Goal: Task Accomplishment & Management: Manage account settings

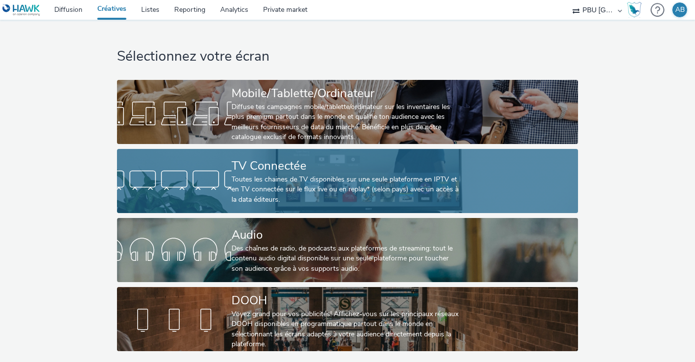
click at [315, 196] on div "Toutes les chaines de TV disponibles sur une seule plateforme en IPTV et en TV …" at bounding box center [345, 190] width 228 height 30
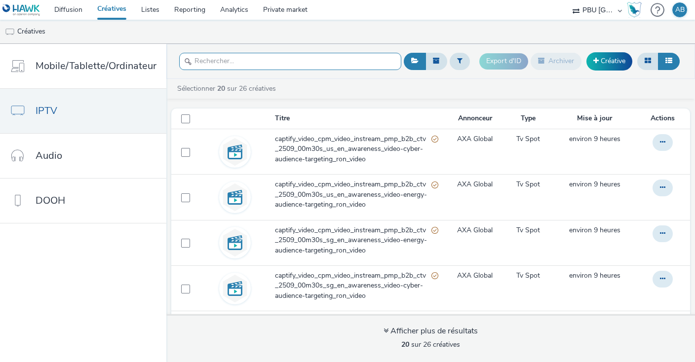
click at [238, 61] on input "text" at bounding box center [290, 61] width 222 height 17
paste input "captify_video_cpm_video_instream_pmp_b2b_ctv_2509_00m30s_us_en_awareness_video-…"
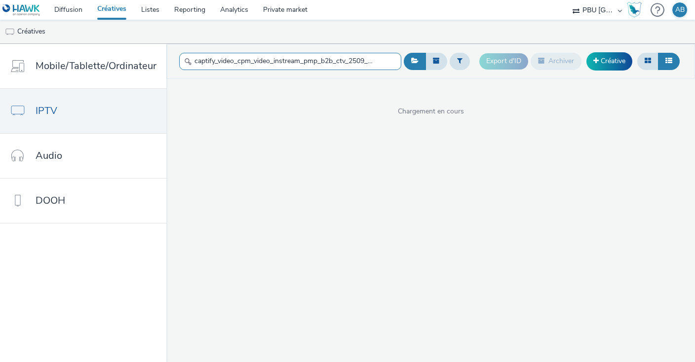
scroll to position [0, 216]
type input "captify_video_cpm_video_instream_pmp_b2b_ctv_2509_00m30s_us_en_awareness_video-…"
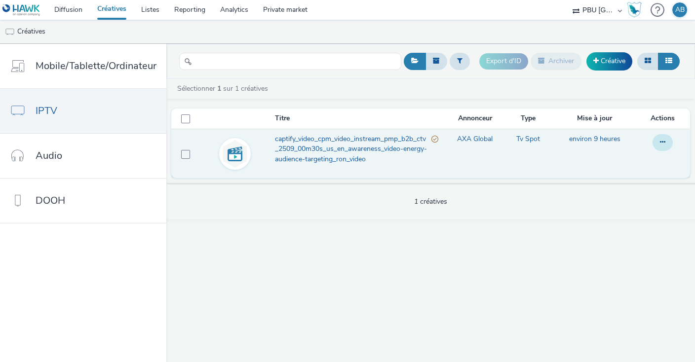
click at [665, 141] on icon at bounding box center [662, 142] width 5 height 7
click at [635, 159] on link "Modifier" at bounding box center [636, 162] width 74 height 20
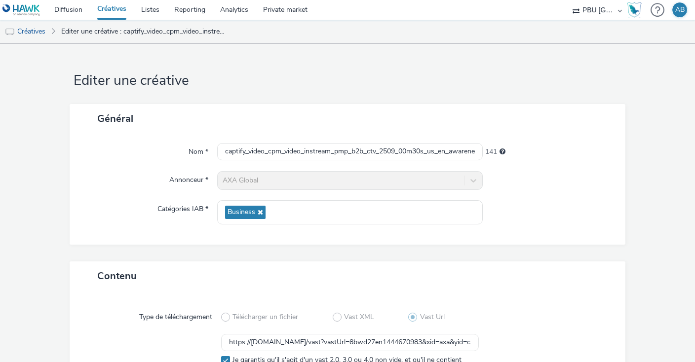
scroll to position [95, 0]
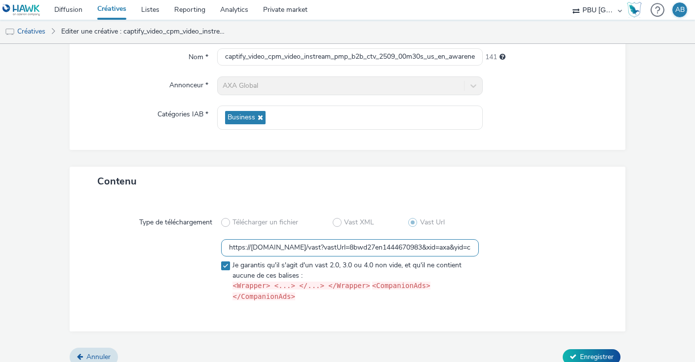
click at [259, 246] on input "https://vast.xpln.tech/vast?vastUrl=8bwd27en1444670983&xid=axa&yid=captify&zid=…" at bounding box center [350, 247] width 258 height 17
paste input "-ch&yid=captify&zid=axa-ww-xl-vol-0925&mac=hawk&vpaid=no&src=ctv"
type input "https://vast.xpln.tech/vast?vastUrl=8bwd27en1444670983&xid=axa-ch&yid=captify&z…"
click at [564, 264] on div at bounding box center [543, 272] width 129 height 67
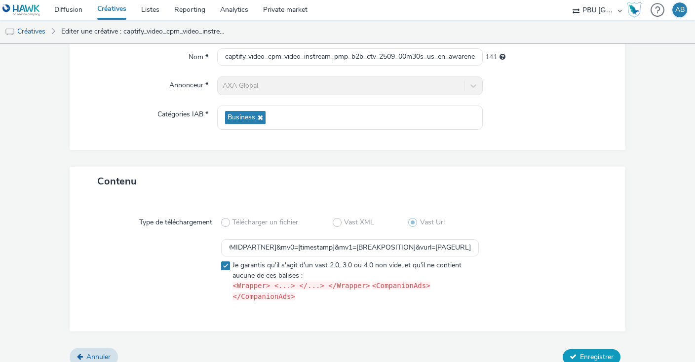
click at [601, 352] on span "Enregistrer" at bounding box center [597, 356] width 34 height 9
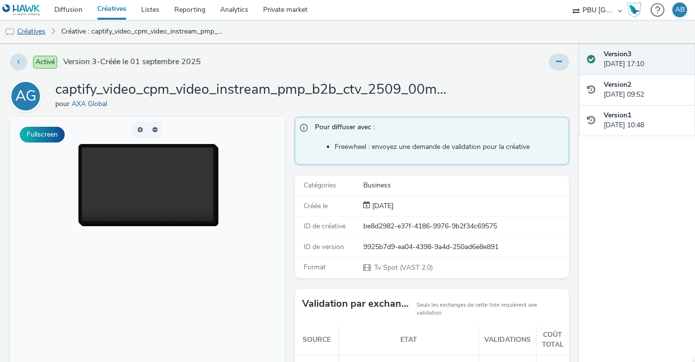
click at [32, 27] on link "Créatives" at bounding box center [25, 32] width 50 height 24
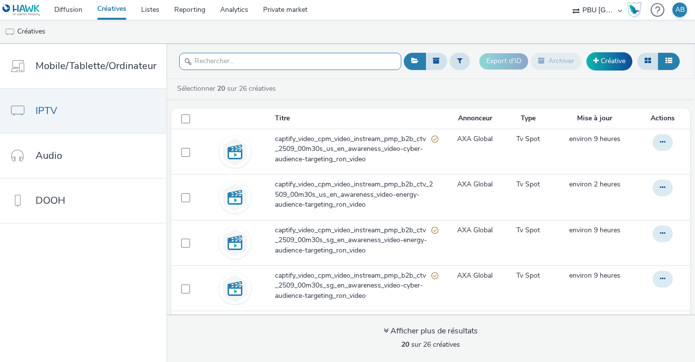
click at [266, 57] on input "text" at bounding box center [290, 61] width 222 height 17
paste input "captify_video_cpm_video_instream_pmp_b2b_ctv_2509_00m30s_us_en_awareness_video-…"
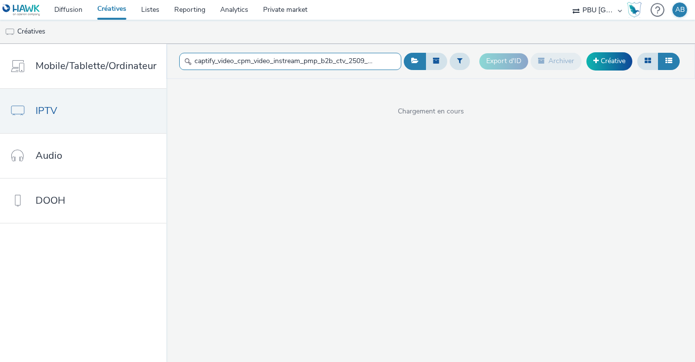
scroll to position [0, 212]
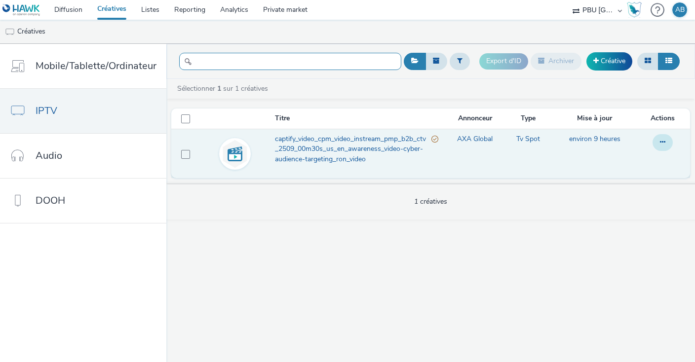
type input "captify_video_cpm_video_instream_pmp_b2b_ctv_2509_00m30s_us_en_awareness_video-…"
click at [668, 140] on button at bounding box center [662, 142] width 20 height 17
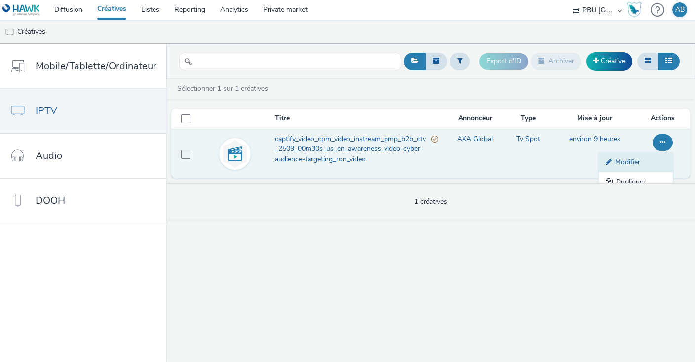
click at [649, 161] on link "Modifier" at bounding box center [636, 162] width 74 height 20
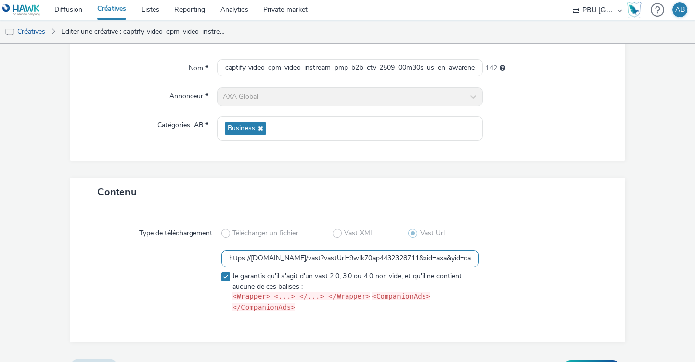
scroll to position [84, 0]
click at [303, 263] on input "https://vast.xpln.tech/vast?vastUrl=9wlk70ap4432328711&xid=axa&yid=captify&zid=…" at bounding box center [350, 258] width 258 height 17
paste input "-ch&yid=captify&zid=axa-ww-xl-vol-0925&mac=hawk&vpaid=no&src=ctv"
type input "https://[DOMAIN_NAME]/vast?vastUrl=9wlk70ap4432328711&xid=axa-ch&yid=captify&zi…"
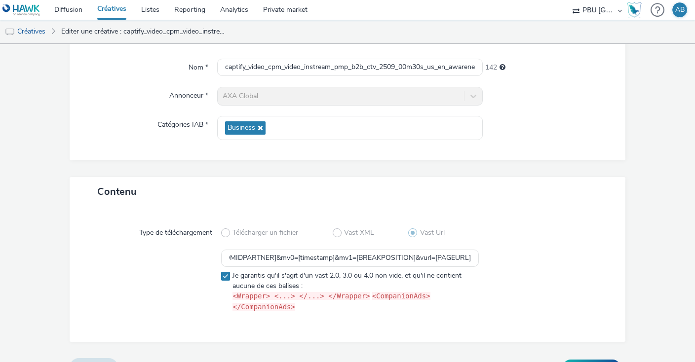
click at [604, 267] on div at bounding box center [543, 283] width 129 height 67
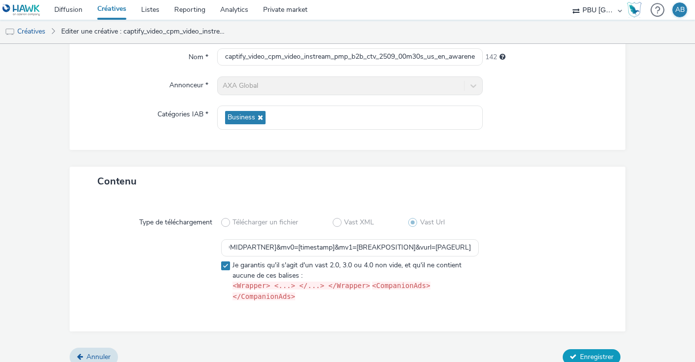
click at [605, 352] on span "Enregistrer" at bounding box center [597, 356] width 34 height 9
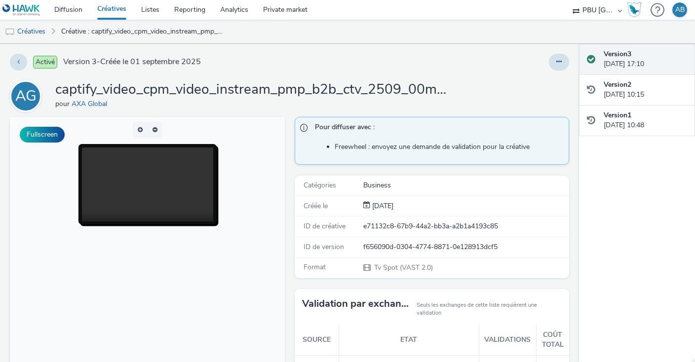
click at [108, 7] on link "Créatives" at bounding box center [112, 10] width 44 height 20
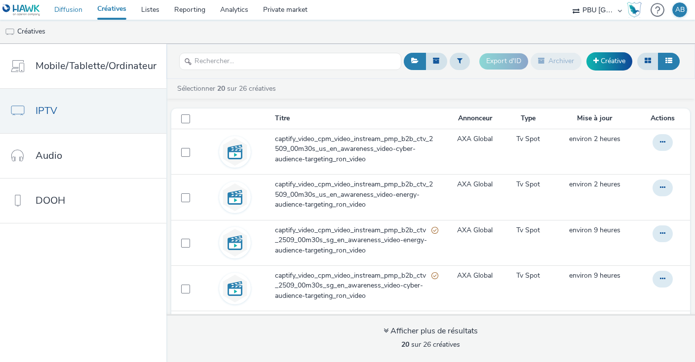
click at [71, 5] on link "Diffusion" at bounding box center [68, 10] width 43 height 20
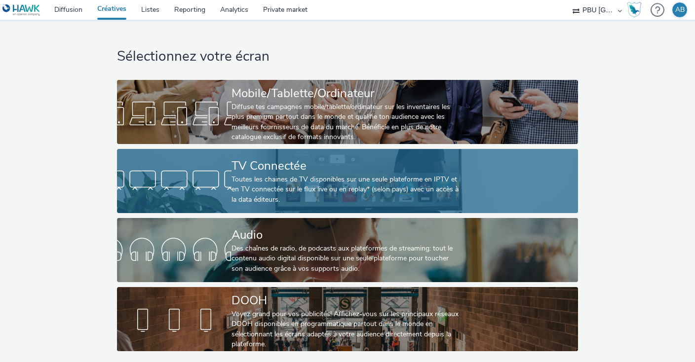
click at [231, 175] on div at bounding box center [174, 181] width 114 height 32
click at [219, 188] on div at bounding box center [174, 181] width 114 height 32
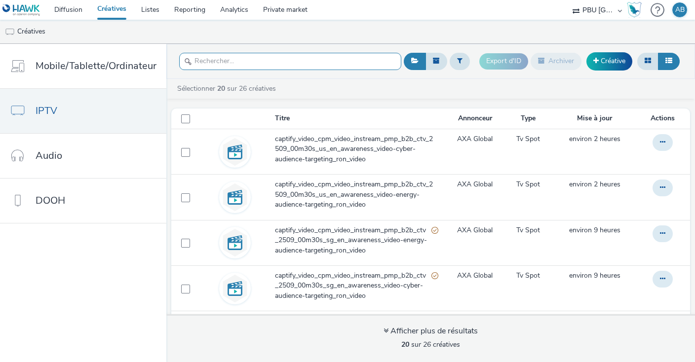
click at [218, 61] on input "text" at bounding box center [290, 61] width 222 height 17
paste input "captify_video_cpm_video_instream_pmp_b2b_ctv_2509_00m30s_uk_en_awareness_video-…"
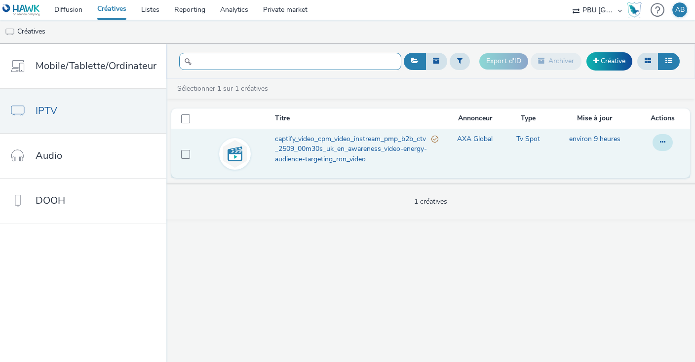
type input "captify_video_cpm_video_instream_pmp_b2b_ctv_2509_00m30s_uk_en_awareness_video-…"
click at [668, 138] on button at bounding box center [662, 142] width 20 height 17
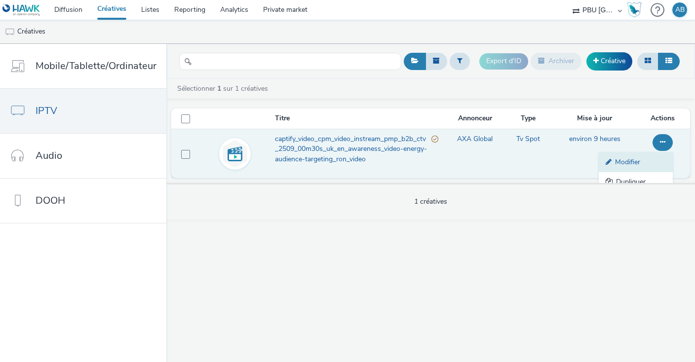
click at [639, 158] on link "Modifier" at bounding box center [636, 162] width 74 height 20
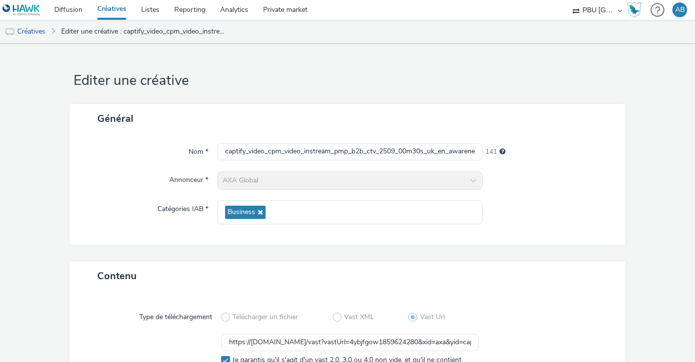
scroll to position [95, 0]
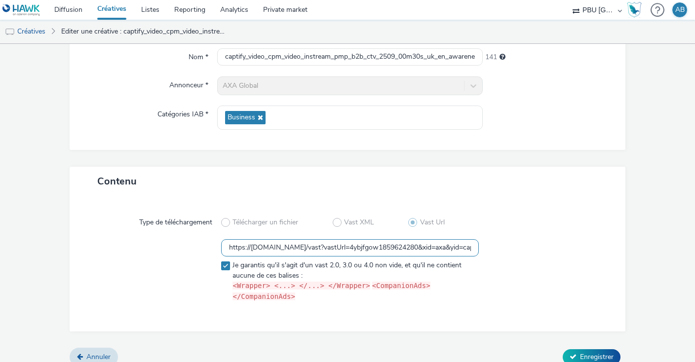
click at [311, 247] on input "https://[DOMAIN_NAME]/vast?vastUrl=4ybjfgow1859624280&xid=axa&yid=captify&zid=a…" at bounding box center [350, 247] width 258 height 17
paste input "-ch&yid=captify&zid=axa-ww-xl-vol-0925&mac=hawk&vpaid=no&src=ctv"
type input "https://[DOMAIN_NAME]/vast?vastUrl=4ybjfgow1859624280&xid=axa-ch&yid=captify&zi…"
click at [587, 234] on div "Type de téléchargement Télécharger un fichier Vast XML Vast Url https://[DOMAIN…" at bounding box center [347, 264] width 536 height 116
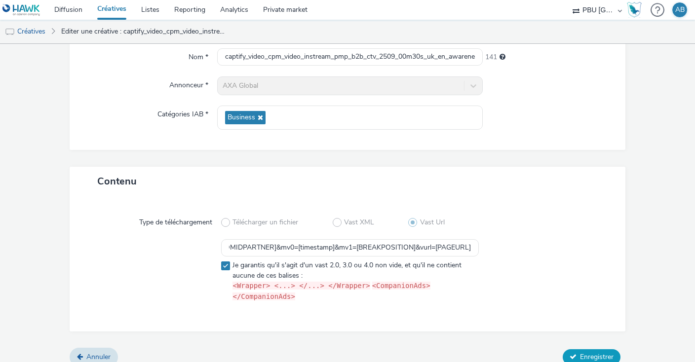
click at [581, 352] on span "Enregistrer" at bounding box center [597, 356] width 34 height 9
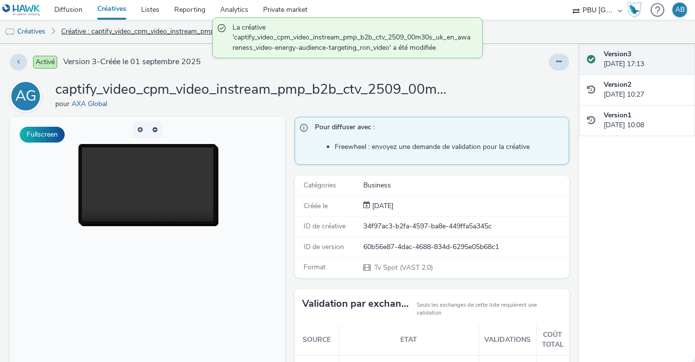
click at [76, 32] on link "Créative : captify_video_cpm_video_instream_pmp_b2b_ctv_2509_00m30s_uk_en_aware…" at bounding box center [143, 32] width 174 height 24
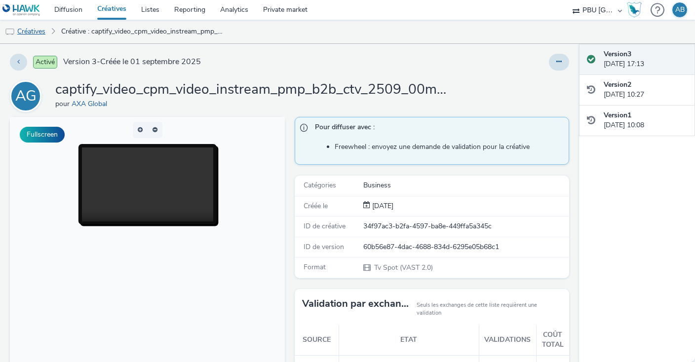
click at [29, 31] on link "Créatives" at bounding box center [25, 32] width 50 height 24
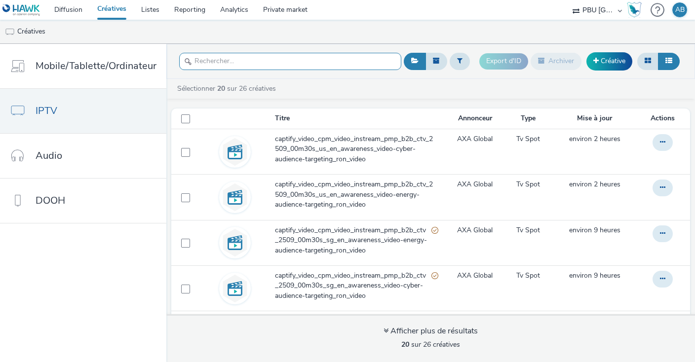
click at [301, 60] on input "text" at bounding box center [290, 61] width 222 height 17
paste input "captify_video_cpm_video_instream_pmp_b2b_ctv_2509_00m30s_uk_en_awareness_video-…"
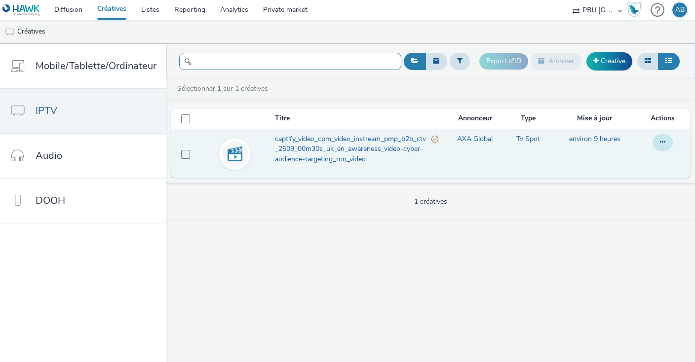
type input "captify_video_cpm_video_instream_pmp_b2b_ctv_2509_00m30s_uk_en_awareness_video-…"
click at [657, 138] on button at bounding box center [662, 142] width 20 height 17
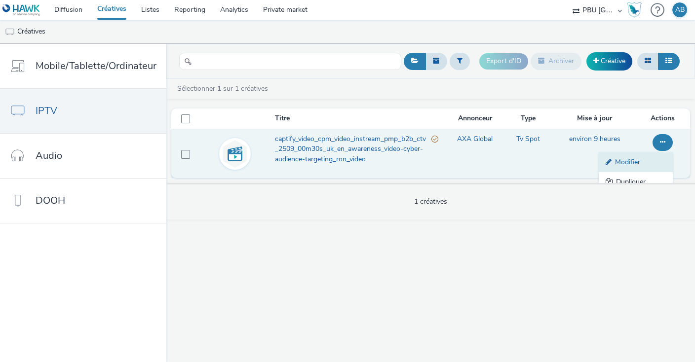
click at [629, 164] on link "Modifier" at bounding box center [636, 162] width 74 height 20
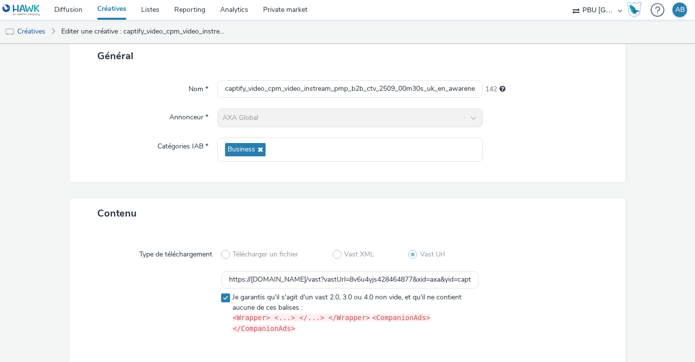
scroll to position [95, 0]
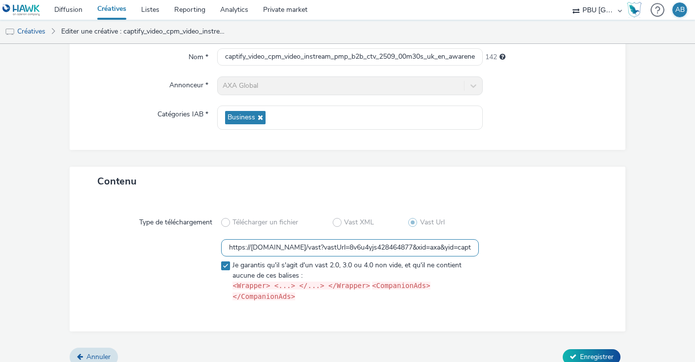
click at [276, 244] on input "https://[DOMAIN_NAME]/vast?vastUrl=8v6u4yjs428464877&xid=axa&yid=captify&zid=ax…" at bounding box center [350, 247] width 258 height 17
paste input "-ch&yid=captify&zid=axa-ww-xl-vol-0925&mac=hawk&vpaid=no&src=ctv"
type input "https://[DOMAIN_NAME]/vast?vastUrl=8v6u4yjs428464877&xid=axa-ch&yid=captify&zid…"
click at [538, 261] on div at bounding box center [543, 272] width 129 height 67
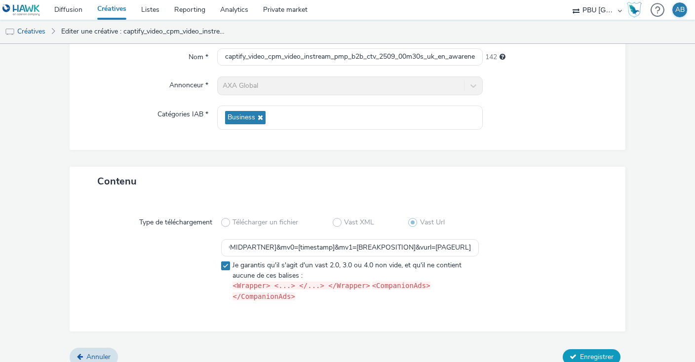
click at [580, 352] on span "Enregistrer" at bounding box center [597, 356] width 34 height 9
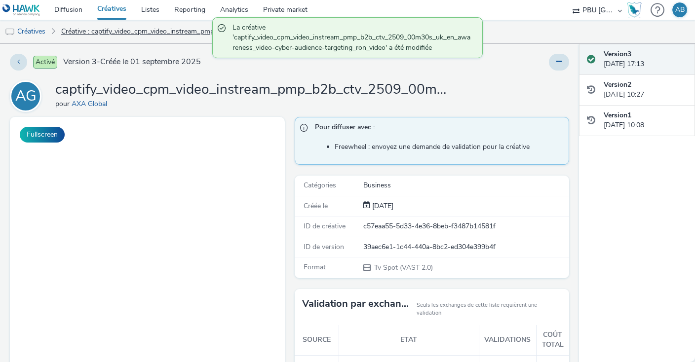
click at [83, 31] on link "Créative : captify_video_cpm_video_instream_pmp_b2b_ctv_2509_00m30s_uk_en_aware…" at bounding box center [143, 32] width 174 height 24
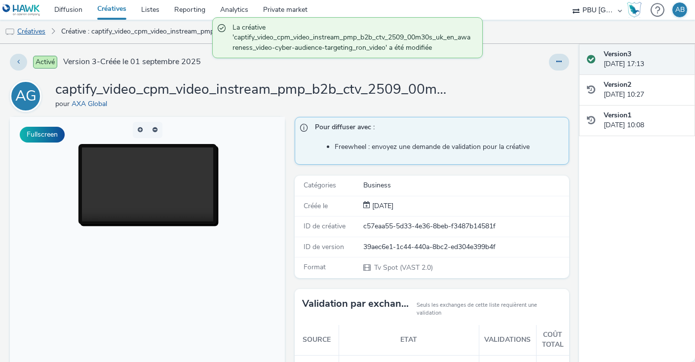
click at [37, 32] on link "Créatives" at bounding box center [25, 32] width 50 height 24
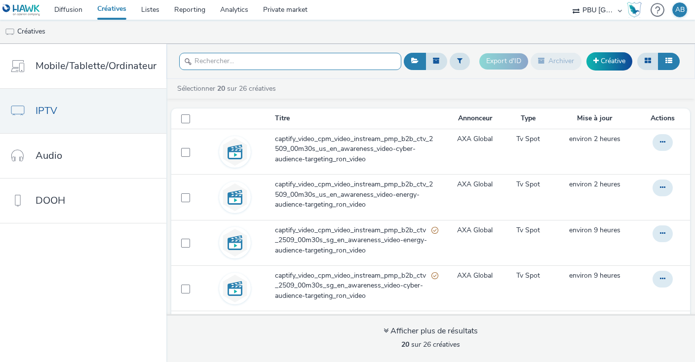
click at [213, 59] on input "text" at bounding box center [290, 61] width 222 height 17
paste input "captify_video_cpm_video_instream_pmp_b2b_ctv_2509_00m30s_uk_en_awareness_video-…"
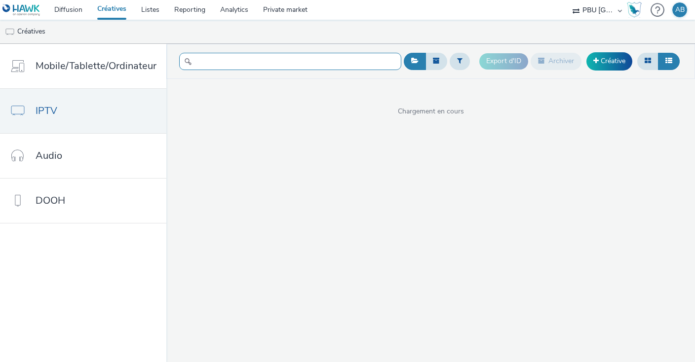
type input "captify_video_cpm_video_instream_pmp_b2b_ctv_2509_00m30s_uk_en_awareness_video-…"
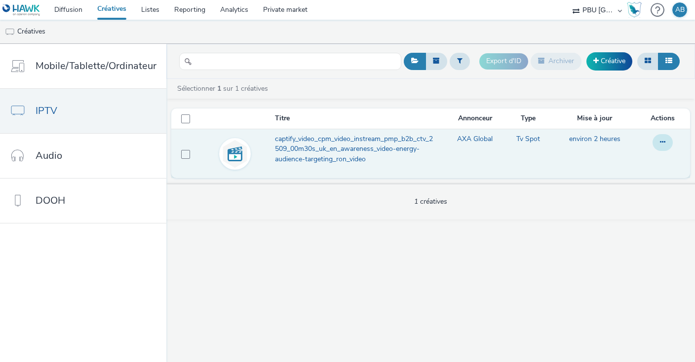
click at [665, 142] on icon at bounding box center [662, 142] width 5 height 7
click at [632, 161] on link "Modifier" at bounding box center [636, 162] width 74 height 20
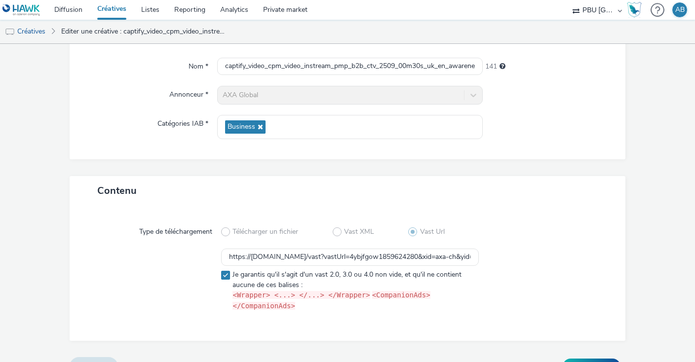
scroll to position [95, 0]
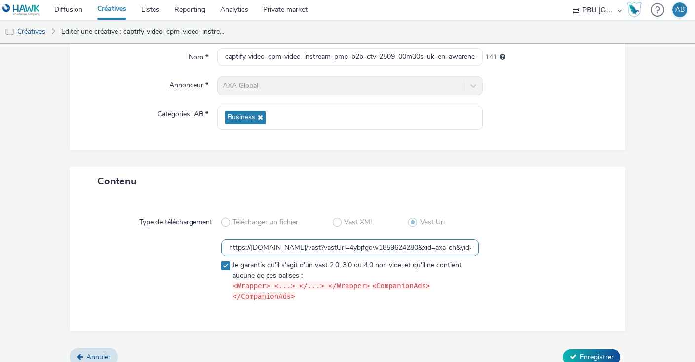
click at [282, 246] on input "https://[DOMAIN_NAME]/vast?vastUrl=4ybjfgow1859624280&xid=axa-ch&yid=captify&zi…" at bounding box center [350, 247] width 258 height 17
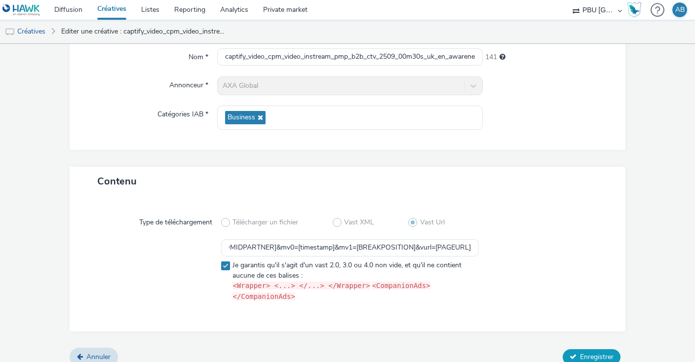
click at [586, 349] on button "Enregistrer" at bounding box center [592, 357] width 58 height 16
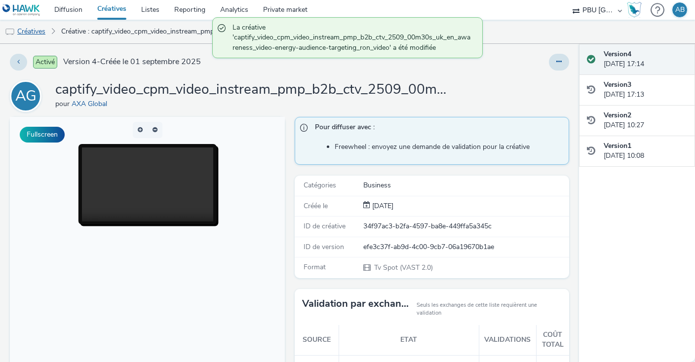
click at [32, 29] on link "Créatives" at bounding box center [25, 32] width 50 height 24
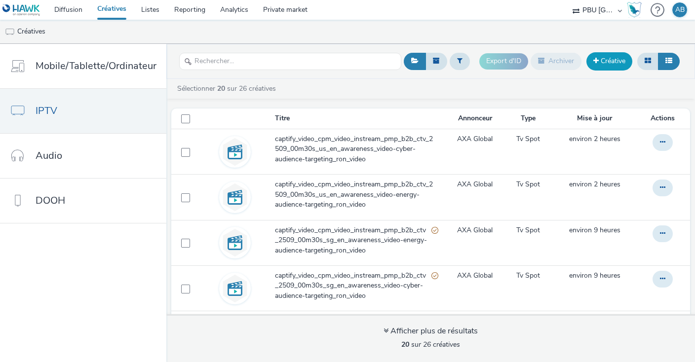
click at [611, 55] on link "Créative" at bounding box center [609, 61] width 46 height 18
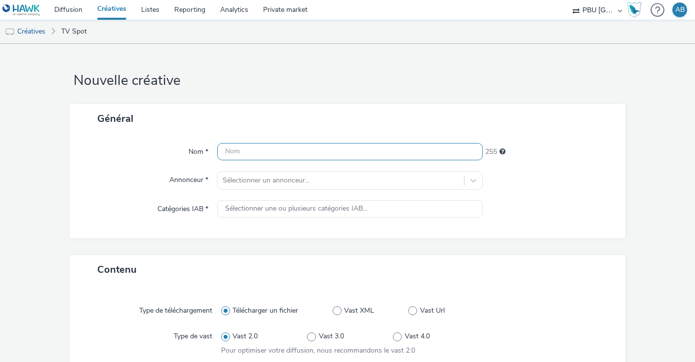
click at [255, 151] on input "text" at bounding box center [349, 151] width 265 height 17
paste input "captify_video_cpm_video_instream_pmp_b2b_ctv_2509_00m30s_uk_en_awareness_video-…"
type input "captify_video_cpm_video_instream_pmp_b2b_ctv_2509_00m30s_uk_en_awareness_video-…"
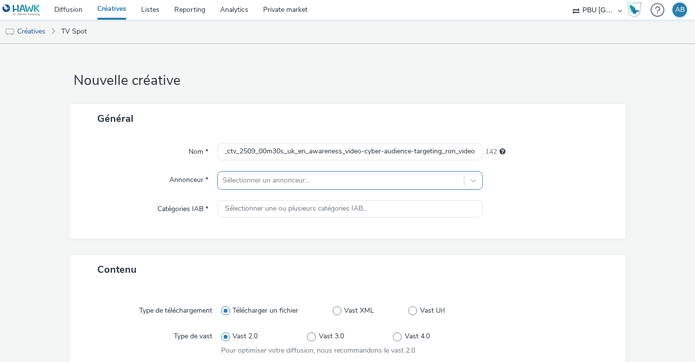
click at [249, 186] on div at bounding box center [341, 181] width 236 height 12
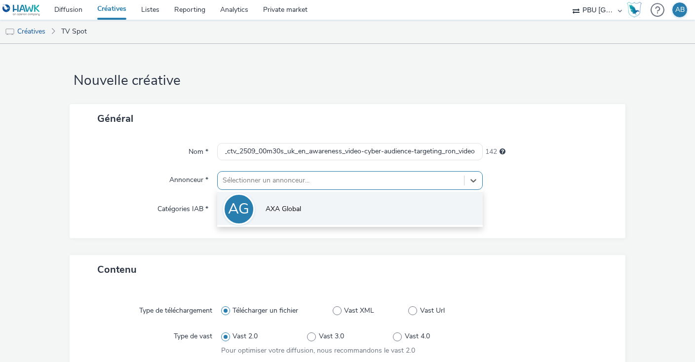
click at [272, 207] on span "AXA Global" at bounding box center [283, 209] width 36 height 10
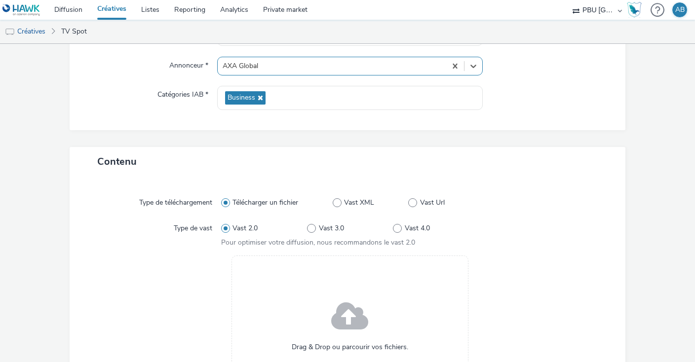
scroll to position [119, 0]
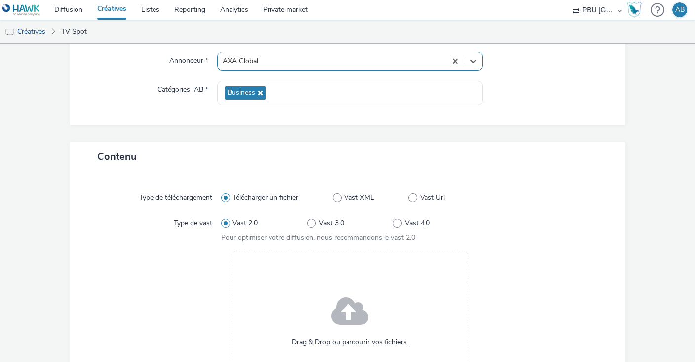
click at [115, 9] on link "Créatives" at bounding box center [112, 10] width 44 height 20
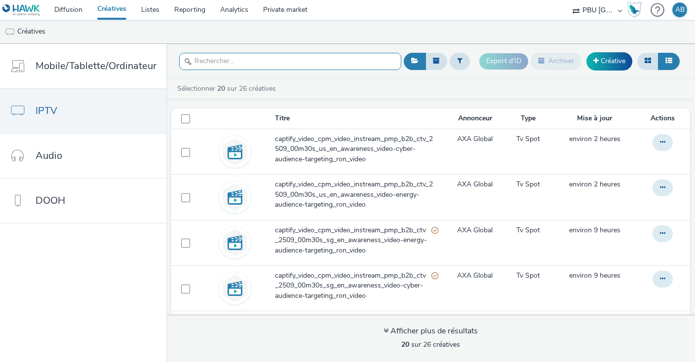
click at [295, 59] on input "text" at bounding box center [290, 61] width 222 height 17
paste input "captify_video_cpm_video_instream_pmp_b2b_ctv_2509_00m30s_uk_en_awareness_video-…"
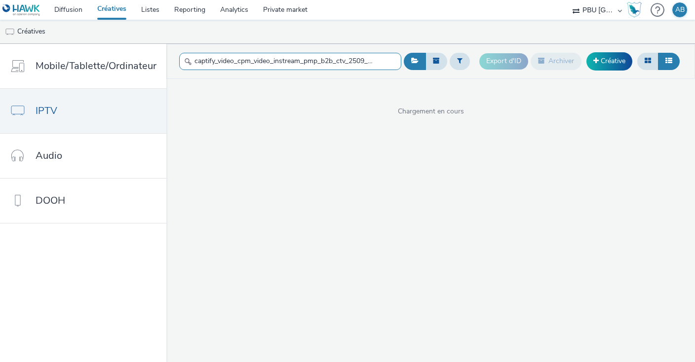
scroll to position [0, 212]
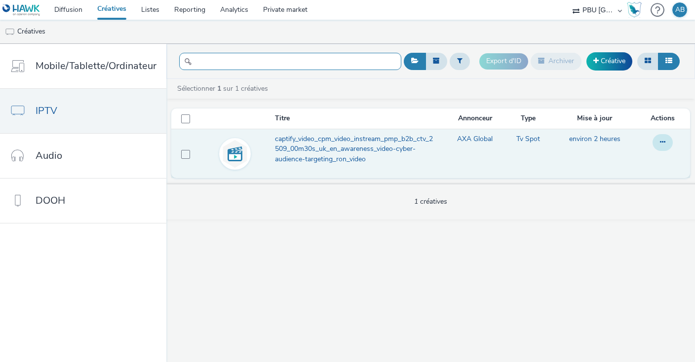
type input "captify_video_cpm_video_instream_pmp_b2b_ctv_2509_00m30s_uk_en_awareness_video-…"
click at [656, 140] on button at bounding box center [662, 142] width 20 height 17
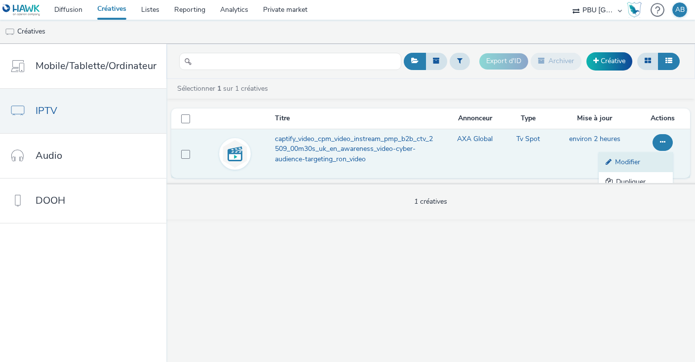
click at [626, 164] on link "Modifier" at bounding box center [636, 162] width 74 height 20
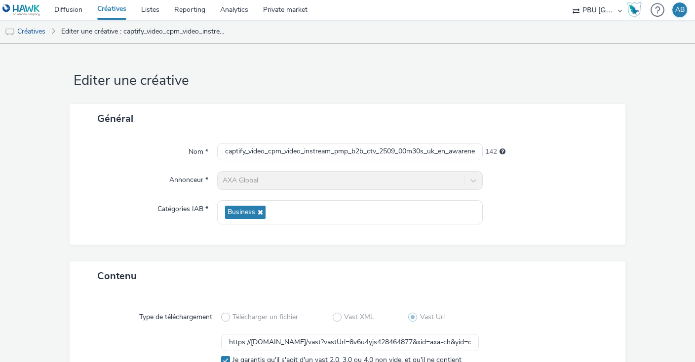
scroll to position [95, 0]
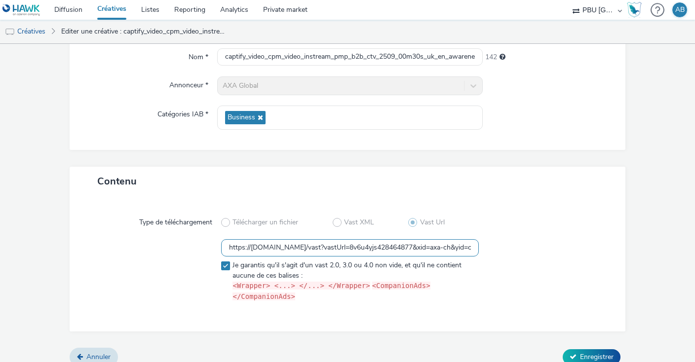
click at [283, 245] on input "https://[DOMAIN_NAME]/vast?vastUrl=8v6u4yjs428464877&xid=axa-ch&yid=captify&zid…" at bounding box center [350, 247] width 258 height 17
click at [576, 252] on div at bounding box center [543, 272] width 129 height 67
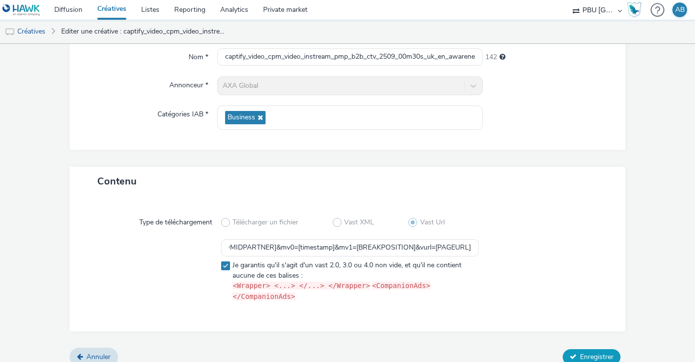
click at [595, 352] on span "Enregistrer" at bounding box center [597, 356] width 34 height 9
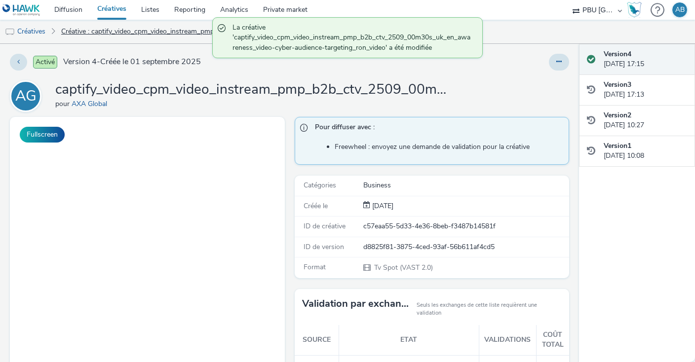
click at [99, 32] on link "Créative : captify_video_cpm_video_instream_pmp_b2b_ctv_2509_00m30s_uk_en_aware…" at bounding box center [143, 32] width 174 height 24
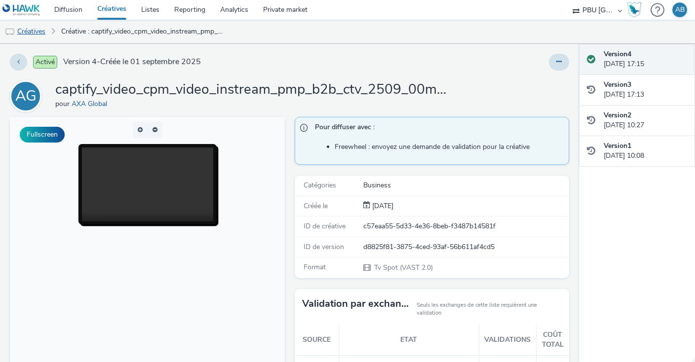
click at [25, 31] on link "Créatives" at bounding box center [25, 32] width 50 height 24
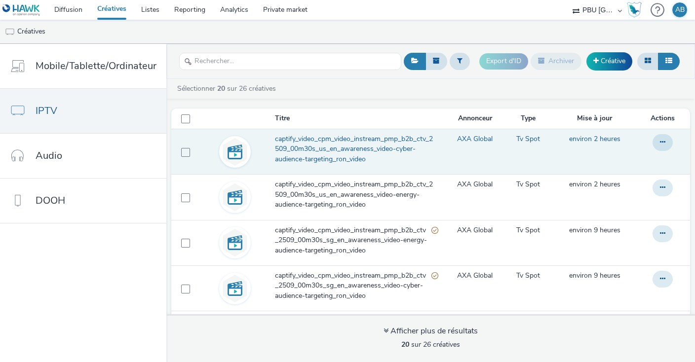
click at [280, 139] on span "captify_video_cpm_video_instream_pmp_b2b_ctv_2509_00m30s_us_en_awareness_video-…" at bounding box center [356, 149] width 163 height 30
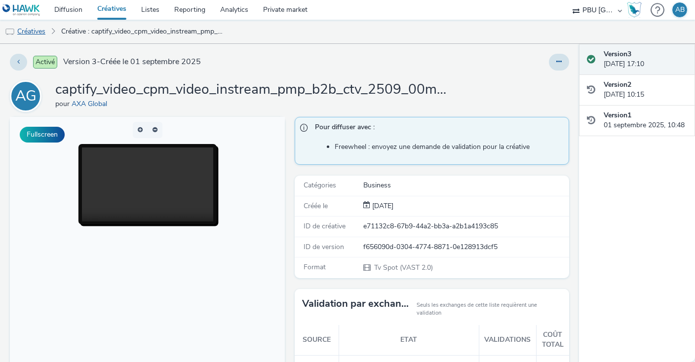
click at [39, 30] on link "Créatives" at bounding box center [25, 32] width 50 height 24
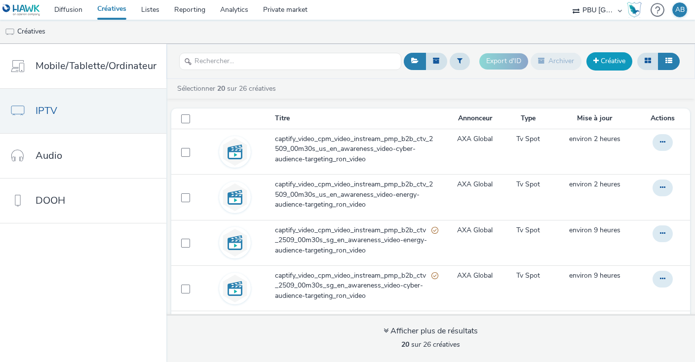
click at [608, 67] on link "Créative" at bounding box center [609, 61] width 46 height 18
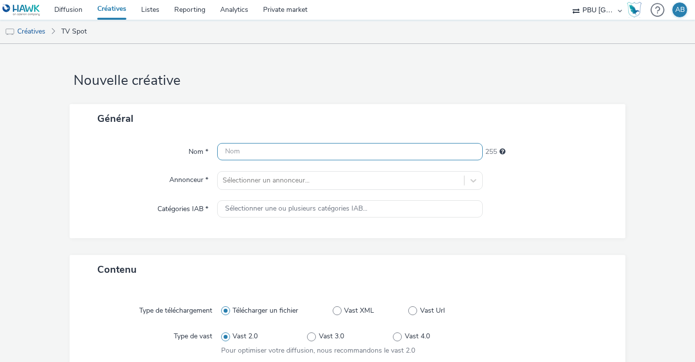
click at [354, 150] on input "text" at bounding box center [349, 151] width 265 height 17
paste input "captify_video_cpm_video_instream_pmp_b2b_ctv_2509_00m30s_fr_fr_awareness_video-…"
type input "captify_video_cpm_video_instream_pmp_b2b_ctv_2509_00m30s_fr_fr_awareness_video-…"
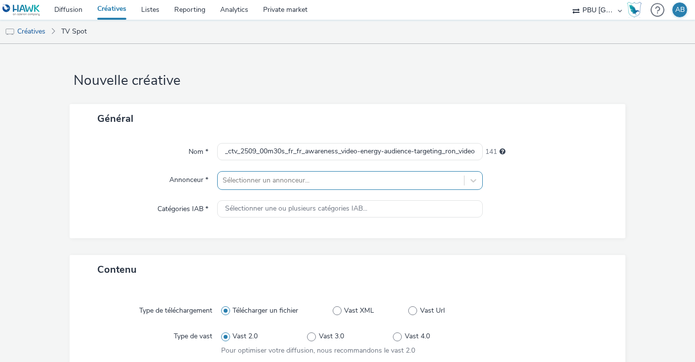
click at [361, 183] on div at bounding box center [341, 181] width 236 height 12
click at [118, 9] on link "Créatives" at bounding box center [112, 10] width 44 height 20
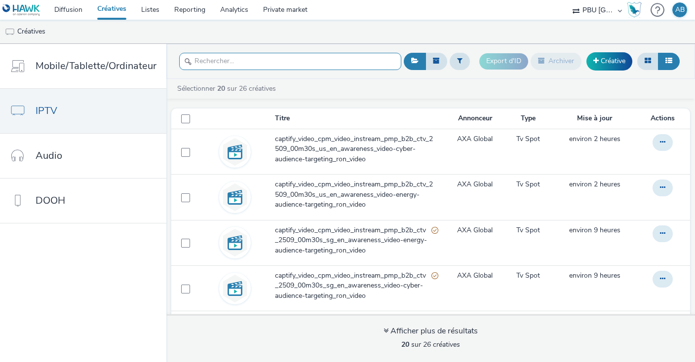
click at [268, 66] on input "text" at bounding box center [290, 61] width 222 height 17
paste input "captify_video_cpm_video_instream_pmp_b2b_ctv_2509_00m30s_fr_fr_awareness_video-…"
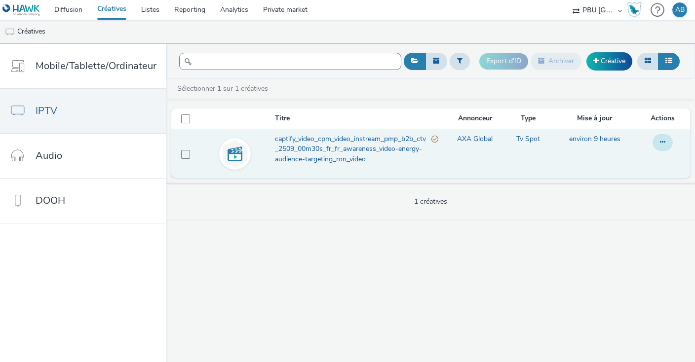
type input "captify_video_cpm_video_instream_pmp_b2b_ctv_2509_00m30s_fr_fr_awareness_video-…"
click at [668, 139] on button at bounding box center [662, 142] width 20 height 17
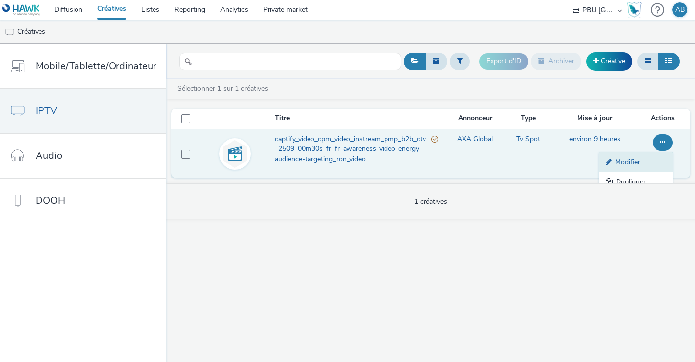
click at [633, 161] on link "Modifier" at bounding box center [636, 162] width 74 height 20
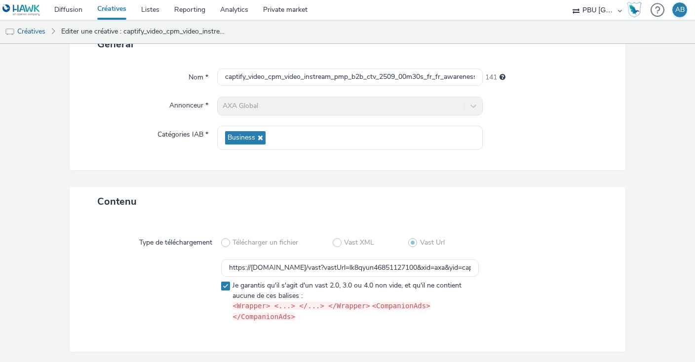
scroll to position [77, 0]
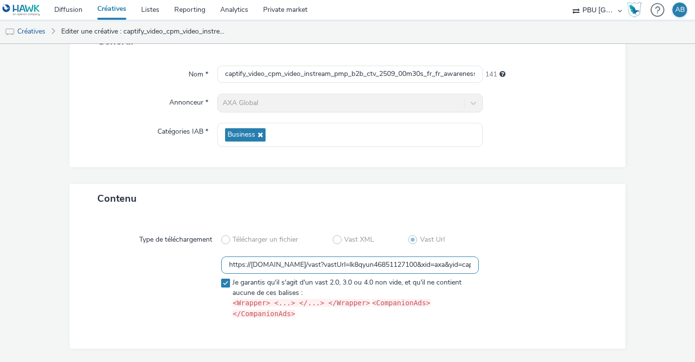
click at [304, 265] on input "https://[DOMAIN_NAME]/vast?vastUrl=lk8qyun46851127100&xid=axa&yid=captify&zid=a…" at bounding box center [350, 265] width 258 height 17
paste input "-ch&yid=captify&zid=axa-ww-xl-vol-0925&mac=hawk&vpaid=no&src=ctv"
type input "https://[DOMAIN_NAME]/vast?vastUrl=lk8qyun46851127100&xid=axa-ch&yid=captify&zi…"
click at [563, 249] on div "Type de téléchargement Télécharger un fichier Vast XML Vast Url https://[DOMAIN…" at bounding box center [347, 281] width 536 height 116
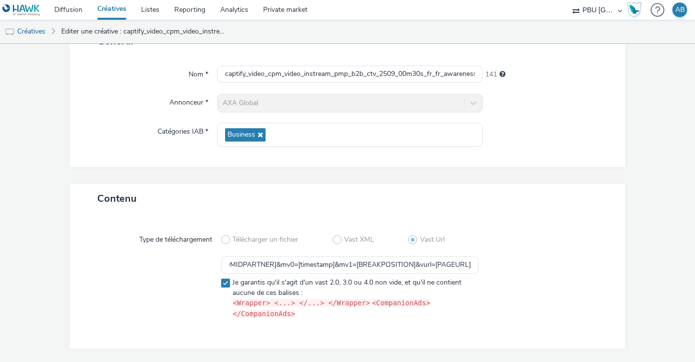
scroll to position [95, 0]
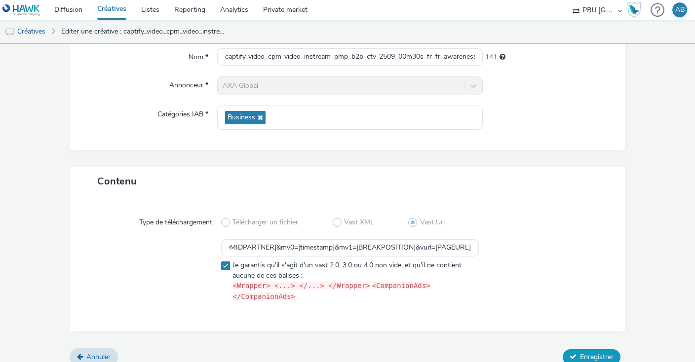
click at [595, 352] on span "Enregistrer" at bounding box center [597, 356] width 34 height 9
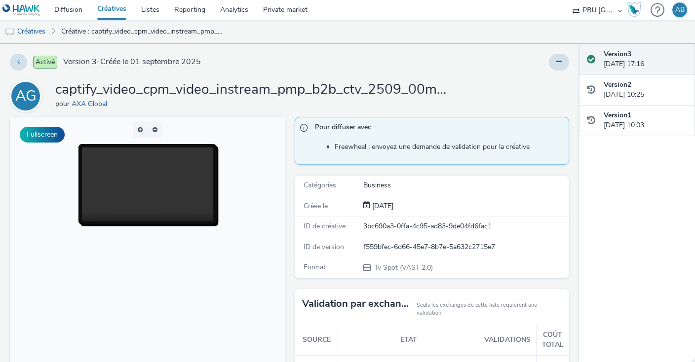
click at [109, 8] on link "Créatives" at bounding box center [112, 10] width 44 height 20
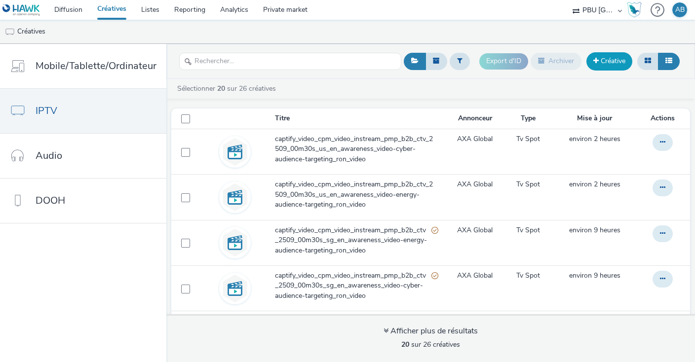
click at [610, 58] on link "Créative" at bounding box center [609, 61] width 46 height 18
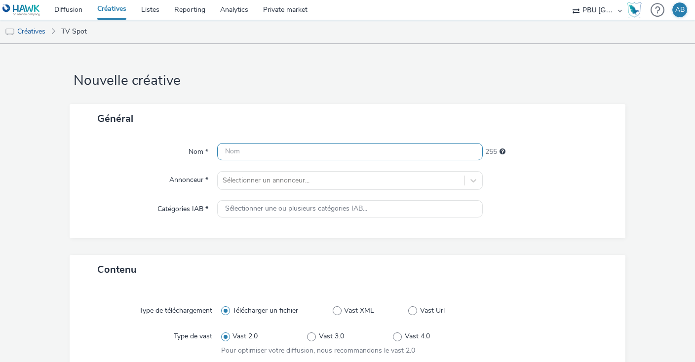
click at [328, 152] on input "text" at bounding box center [349, 151] width 265 height 17
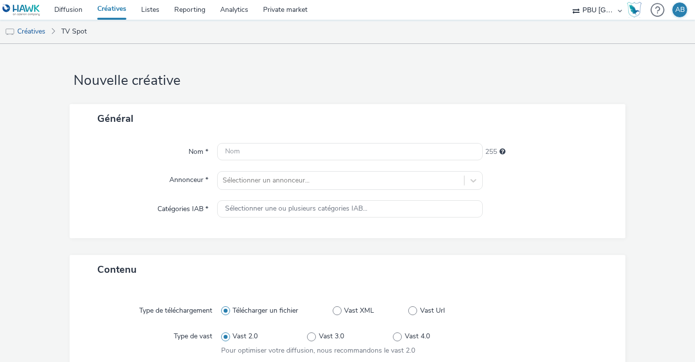
click at [115, 6] on link "Créatives" at bounding box center [112, 10] width 44 height 20
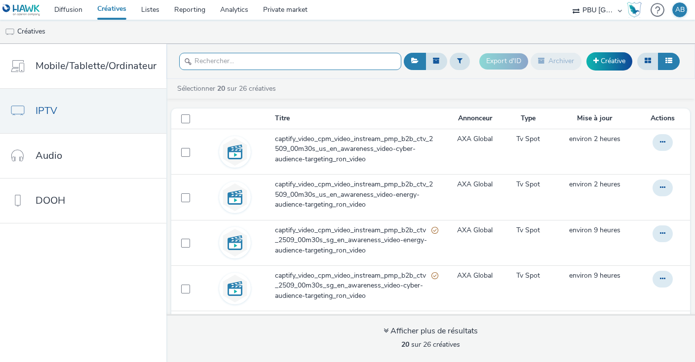
click at [243, 66] on input "text" at bounding box center [290, 61] width 222 height 17
paste input "captify_video_cpm_video_instream_pmp_b2b_ctv_2509_00m30s_fr_fr_awareness_video-…"
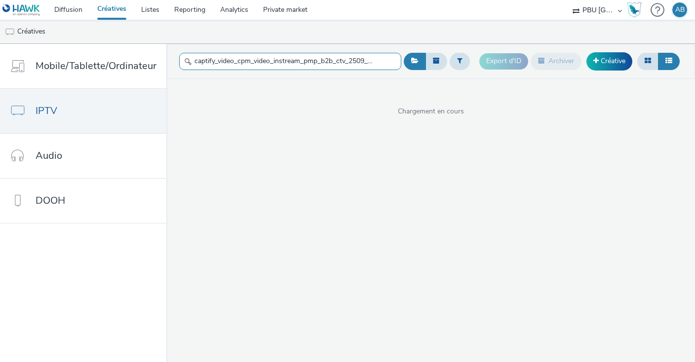
scroll to position [0, 206]
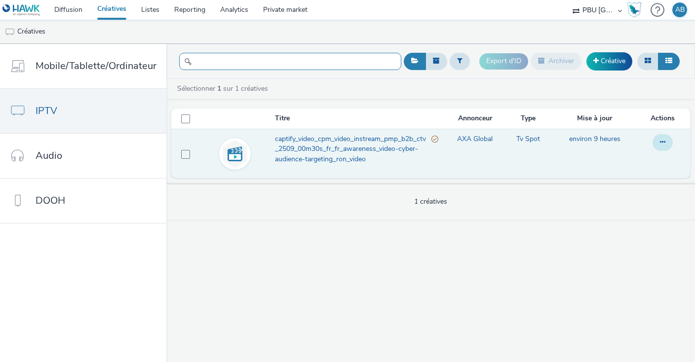
type input "captify_video_cpm_video_instream_pmp_b2b_ctv_2509_00m30s_fr_fr_awareness_video-…"
click at [664, 145] on icon at bounding box center [662, 142] width 5 height 7
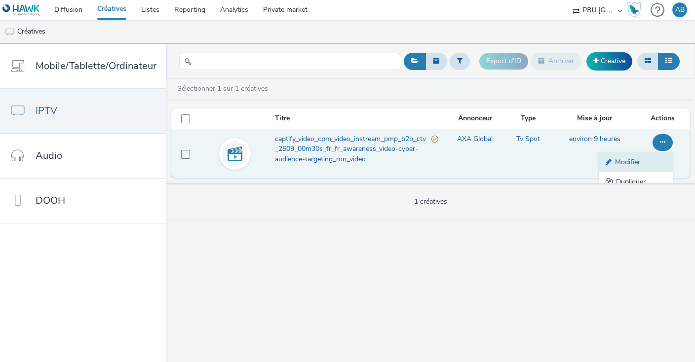
click at [633, 162] on link "Modifier" at bounding box center [636, 162] width 74 height 20
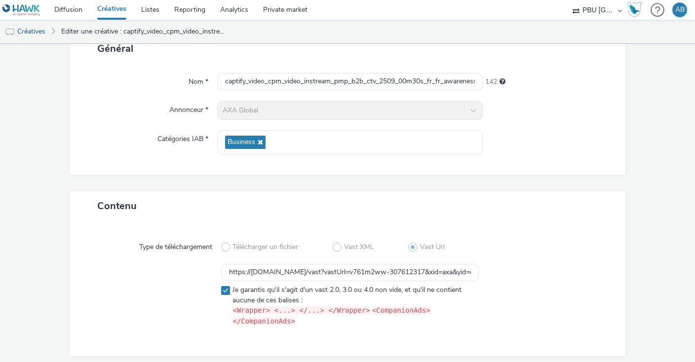
scroll to position [83, 0]
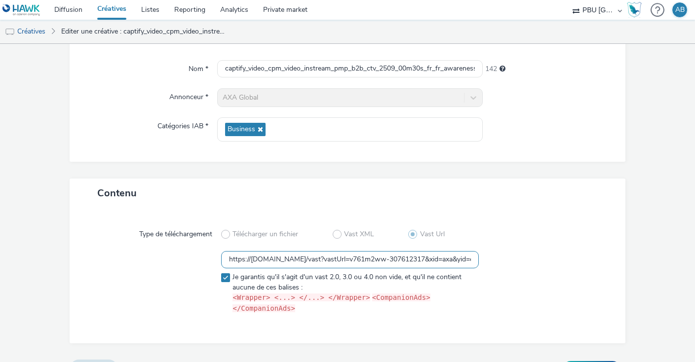
click at [325, 256] on input "https://[DOMAIN_NAME]/vast?vastUrl=v761m2ww-307612317&xid=axa&yid=captify&zid=a…" at bounding box center [350, 259] width 258 height 17
paste input "-ch&yid=captify&zid=axa-ww-xl-vol-0925&mac=hawk&vpaid=no&src=ctv"
type input "https://[DOMAIN_NAME]/vast?vastUrl=v761m2ww-307612317&xid=axa-ch&yid=captify&zi…"
click at [575, 263] on div at bounding box center [543, 284] width 129 height 67
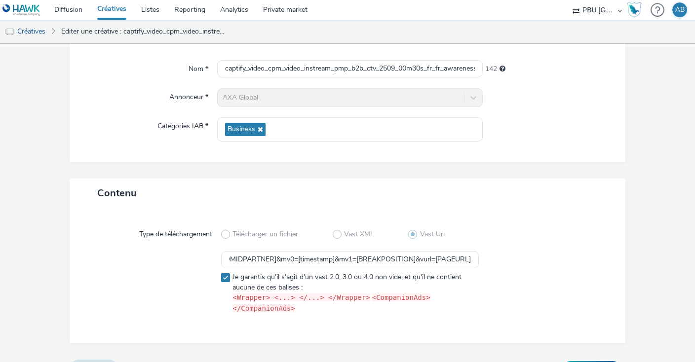
scroll to position [95, 0]
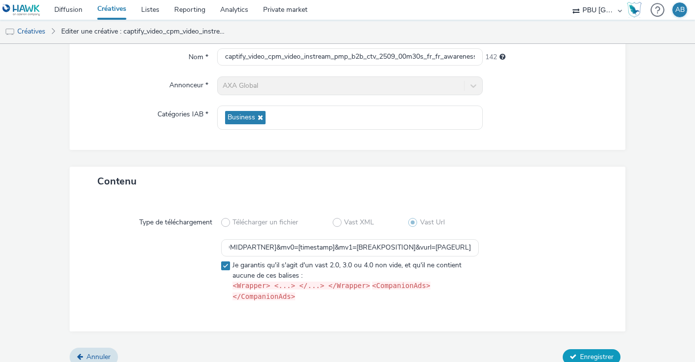
click at [596, 352] on span "Enregistrer" at bounding box center [597, 356] width 34 height 9
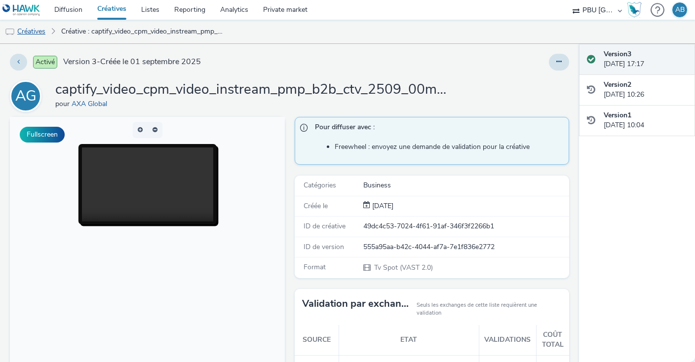
click at [32, 31] on link "Créatives" at bounding box center [25, 32] width 50 height 24
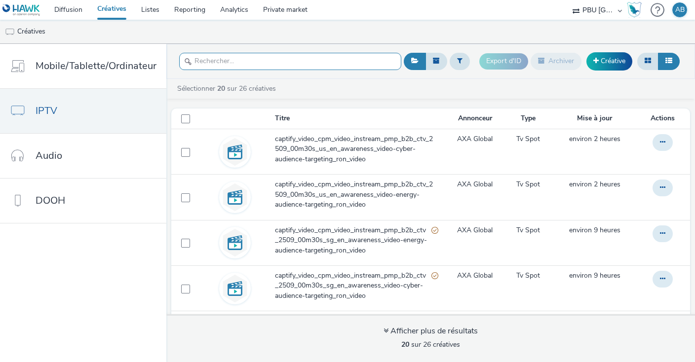
click at [254, 69] on input "text" at bounding box center [290, 61] width 222 height 17
paste input "captify_video_cpm_video_instream_pmp_b2b_ctv_2509_00m30s_es_es_awareness_video-…"
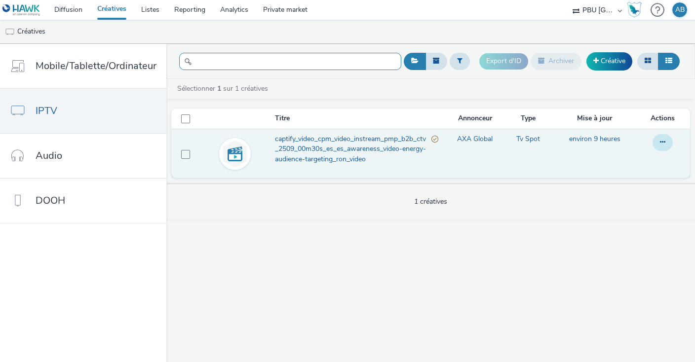
type input "captify_video_cpm_video_instream_pmp_b2b_ctv_2509_00m30s_es_es_awareness_video-…"
click at [667, 142] on button at bounding box center [662, 142] width 20 height 17
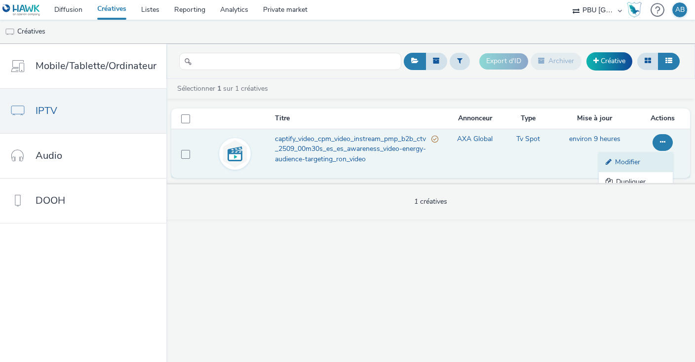
click at [638, 163] on link "Modifier" at bounding box center [636, 162] width 74 height 20
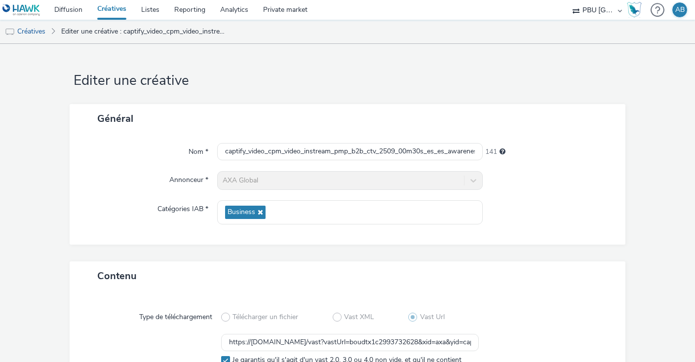
scroll to position [95, 0]
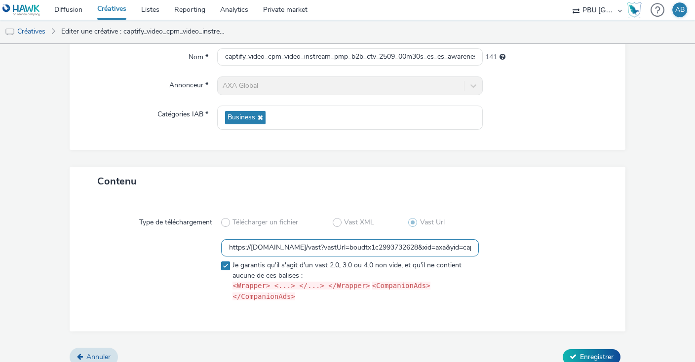
click at [280, 249] on input "https://[DOMAIN_NAME]/vast?vastUrl=boudtx1c2993732628&xid=axa&yid=captify&zid=a…" at bounding box center [350, 247] width 258 height 17
paste input "-ch&yid=captify&zid=axa-ww-xl-vol-0925&mac=hawk&vpaid=no&src=ctv"
type input "https://[DOMAIN_NAME]/vast?vastUrl=boudtx1c2993732628&xid=axa-ch&yid=captify&zi…"
click at [582, 258] on div at bounding box center [543, 272] width 129 height 67
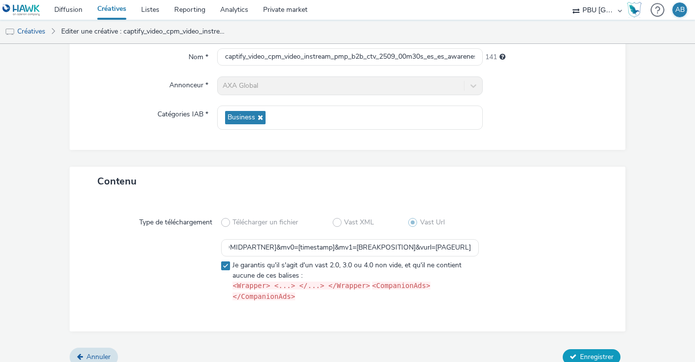
click at [602, 352] on span "Enregistrer" at bounding box center [597, 356] width 34 height 9
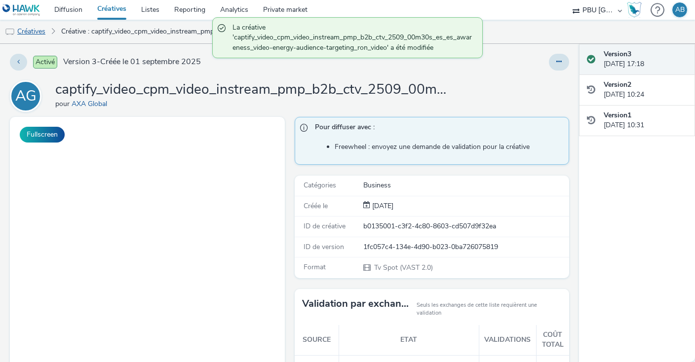
click at [39, 33] on link "Créatives" at bounding box center [25, 32] width 50 height 24
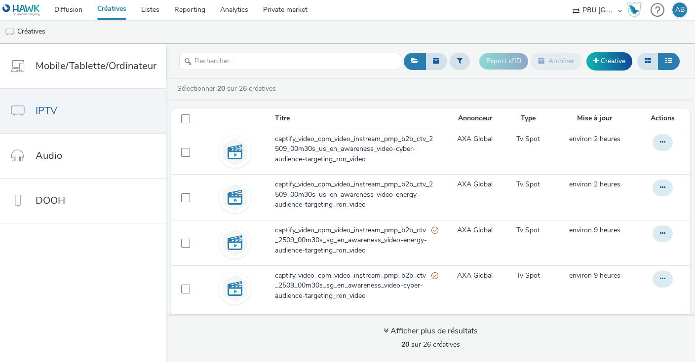
click at [271, 52] on div at bounding box center [290, 61] width 222 height 24
click at [281, 67] on input "text" at bounding box center [290, 61] width 222 height 17
paste input "captify_video_cpm_video_instream_pmp_b2b_ctv_2509_00m30s_es_es_awareness_video-…"
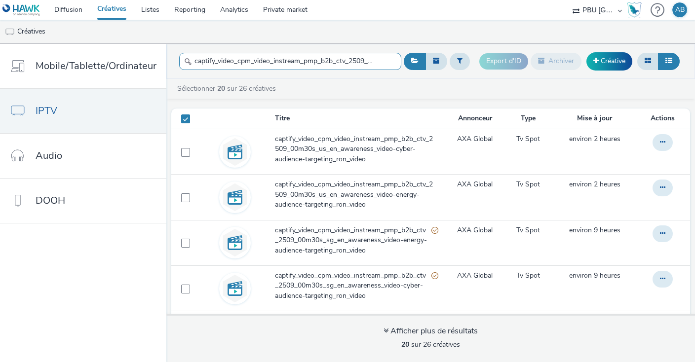
scroll to position [0, 211]
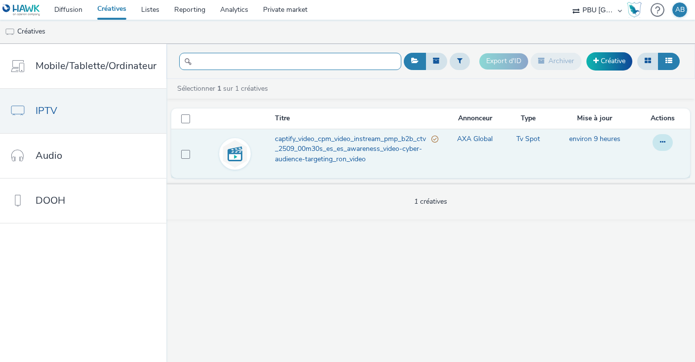
type input "captify_video_cpm_video_instream_pmp_b2b_ctv_2509_00m30s_es_es_awareness_video-…"
click at [663, 140] on icon at bounding box center [662, 142] width 5 height 7
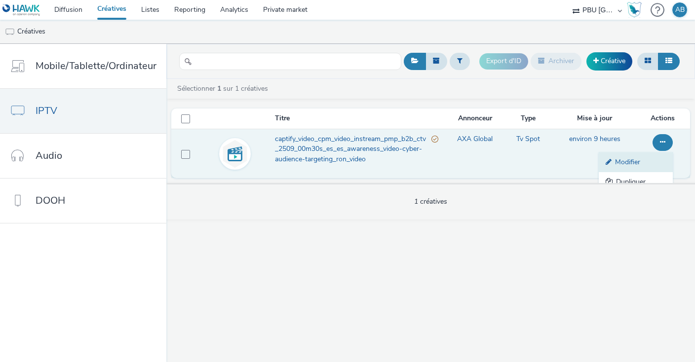
click at [637, 161] on link "Modifier" at bounding box center [636, 162] width 74 height 20
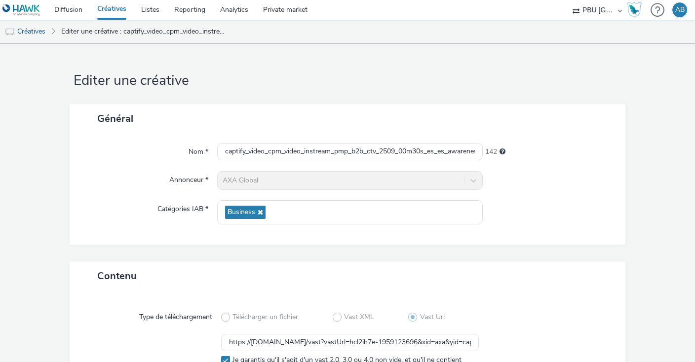
scroll to position [95, 0]
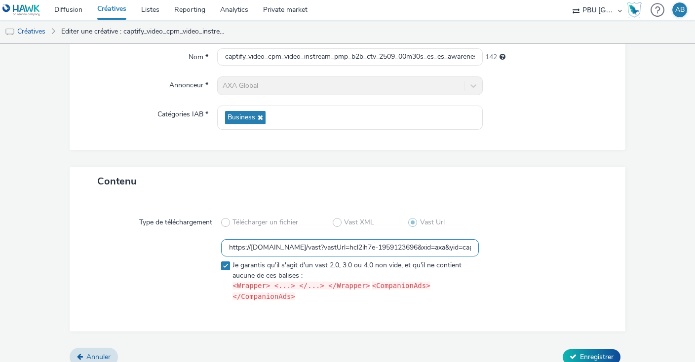
click at [358, 248] on input "https://[DOMAIN_NAME]/vast?vastUrl=hcl2ih7e-1959123696&xid=axa&yid=captify&zid=…" at bounding box center [350, 247] width 258 height 17
paste input "-ch&yid=captify&zid=axa-ww-xl-vol-0925&mac=hawk&vpaid=no&src=ctv"
type input "https://[DOMAIN_NAME]/vast?vastUrl=hcl2ih7e-1959123696&xid=axa-ch&yid=captify&z…"
click at [546, 265] on div at bounding box center [543, 272] width 129 height 67
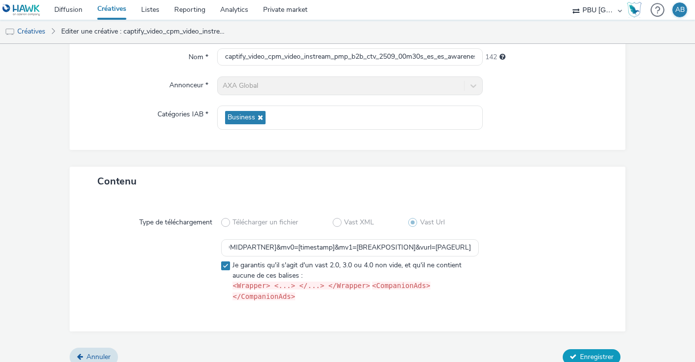
click at [589, 352] on span "Enregistrer" at bounding box center [597, 356] width 34 height 9
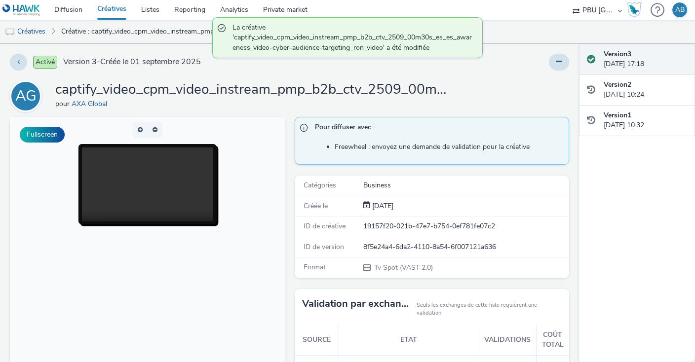
click at [106, 12] on link "Créatives" at bounding box center [112, 10] width 44 height 20
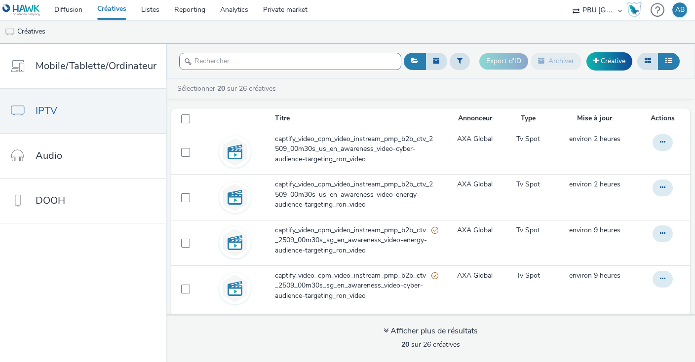
click at [230, 59] on input "text" at bounding box center [290, 61] width 222 height 17
paste input "captify_video_cpm_video_instream_pmp_b2b_ctv_2509_00m30s_de_de_awareness_video-…"
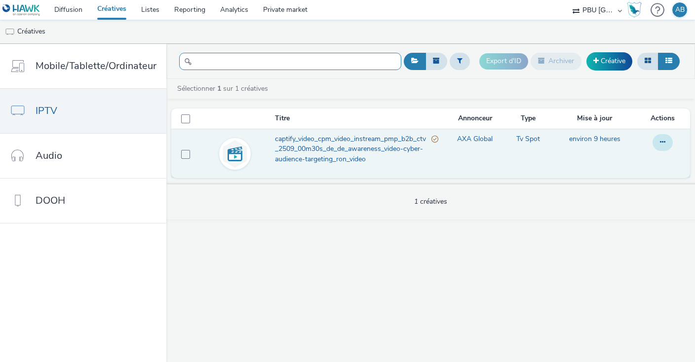
type input "captify_video_cpm_video_instream_pmp_b2b_ctv_2509_00m30s_de_de_awareness_video-…"
click at [666, 142] on button at bounding box center [662, 142] width 20 height 17
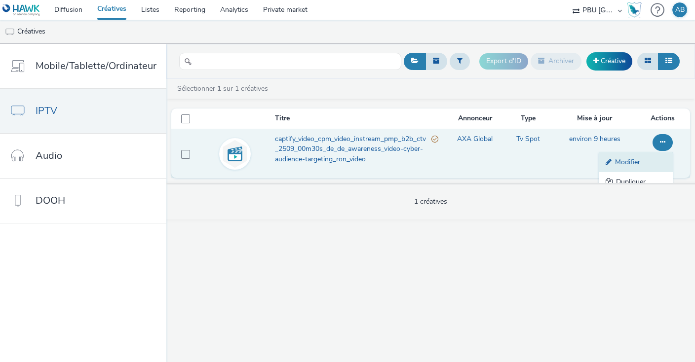
click at [649, 158] on link "Modifier" at bounding box center [636, 162] width 74 height 20
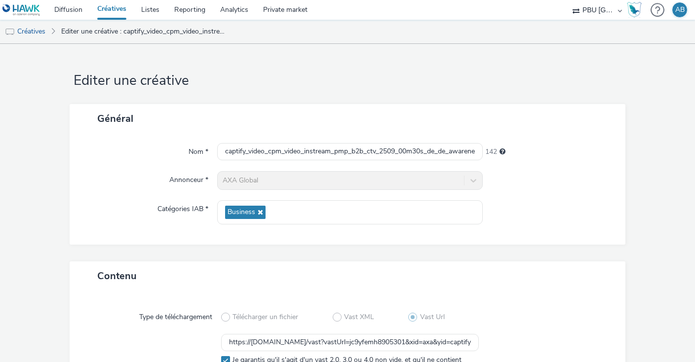
scroll to position [95, 0]
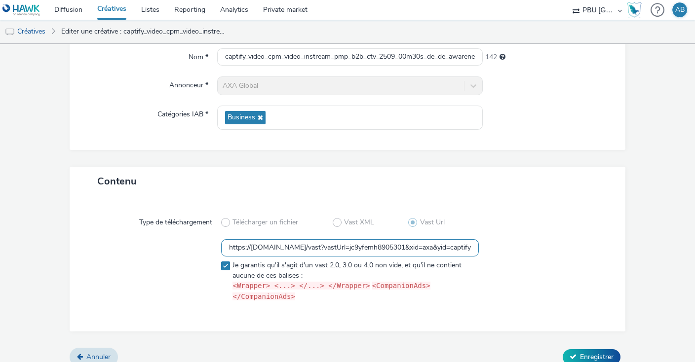
click at [321, 245] on input "https://[DOMAIN_NAME]/vast?vastUrl=jc9yfemh8905301&xid=axa&yid=captify&zid=axa-…" at bounding box center [350, 247] width 258 height 17
paste input "-ch&yid=captify&zid=axa-ww-xl-vol-0925&mac=hawk&vpaid=no&src=ctv"
type input "https://[DOMAIN_NAME]/vast?vastUrl=jc9yfemh8905301&xid=axa-ch&yid=captify&zid=a…"
click at [565, 286] on div at bounding box center [543, 272] width 129 height 67
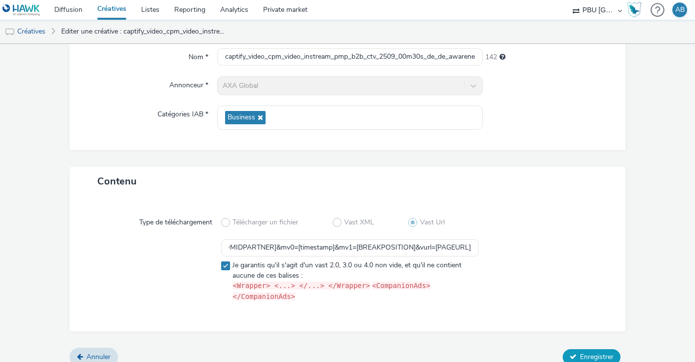
click at [593, 352] on span "Enregistrer" at bounding box center [597, 356] width 34 height 9
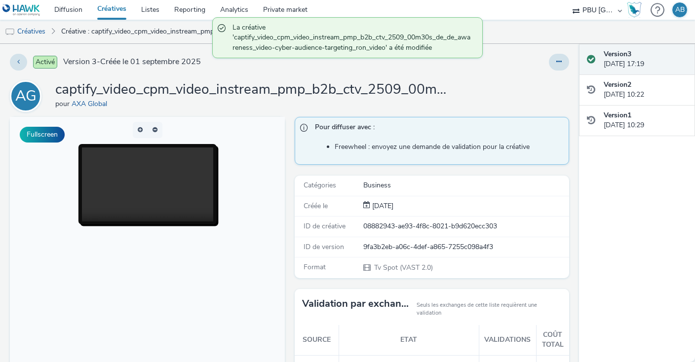
click at [111, 9] on link "Créatives" at bounding box center [112, 10] width 44 height 20
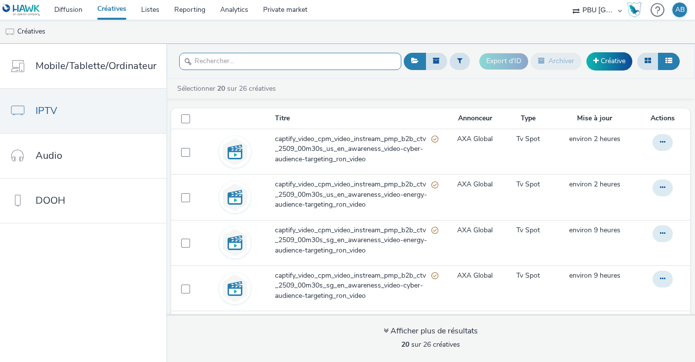
click at [285, 64] on input "text" at bounding box center [290, 61] width 222 height 17
type input "d"
click at [223, 59] on input "text" at bounding box center [290, 61] width 222 height 17
paste input "captify_video_cpm_video_instream_pmp_b2b_ctv_2509_00m30s_de_de_awareness_video-…"
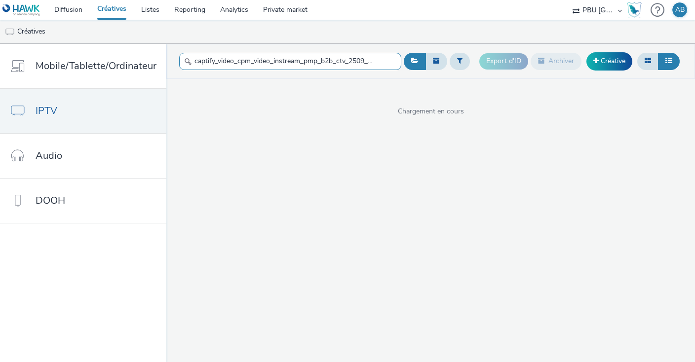
scroll to position [0, 213]
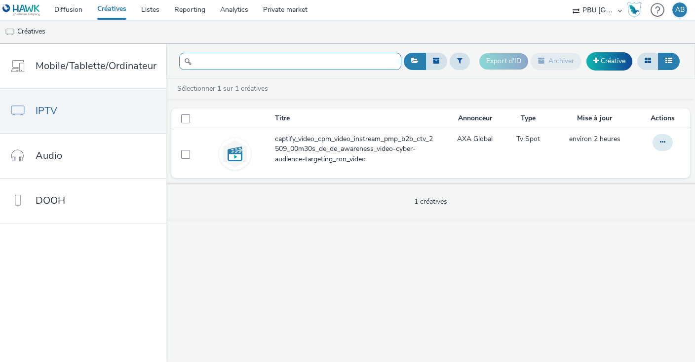
type input "captify_video_cpm_video_instream_pmp_b2b_ctv_2509_00m30s_de_de_awareness_video-…"
click at [325, 55] on input "captify_video_cpm_video_instream_pmp_b2b_ctv_2509_00m30s_de_de_awareness_video-…" at bounding box center [290, 61] width 222 height 17
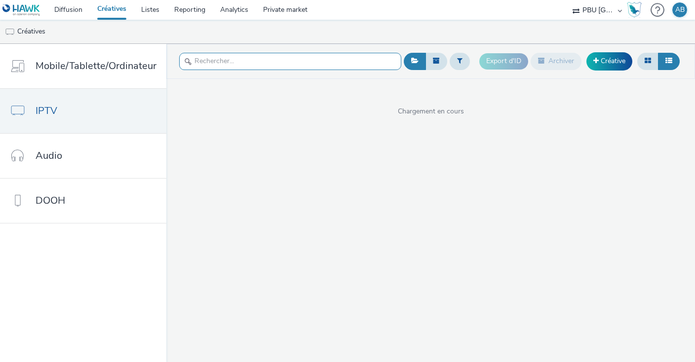
scroll to position [0, 0]
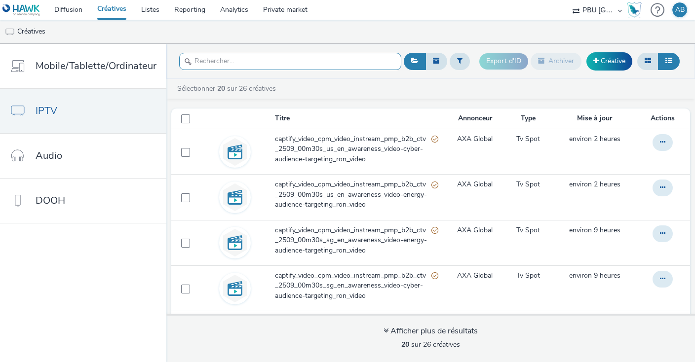
paste input "captify_video_cpm_video_instream_pmp_b2b_ctv_2509_00m30s_de_de_awareness_video-…"
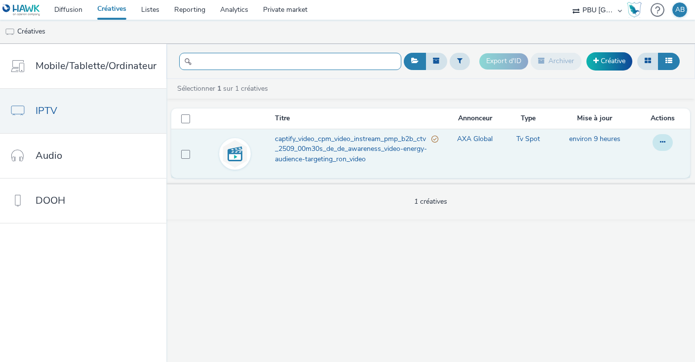
type input "captify_video_cpm_video_instream_pmp_b2b_ctv_2509_00m30s_de_de_awareness_video-…"
click at [663, 139] on icon at bounding box center [662, 142] width 5 height 7
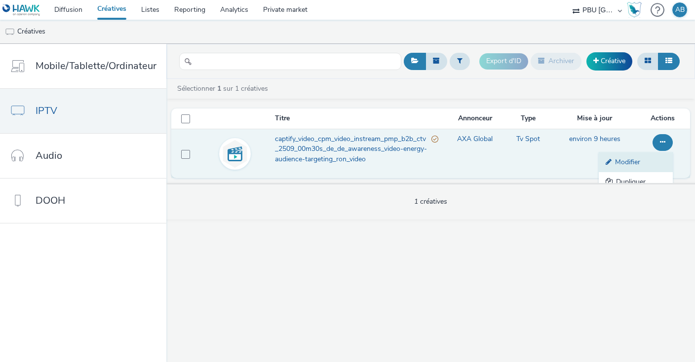
click at [624, 163] on link "Modifier" at bounding box center [636, 162] width 74 height 20
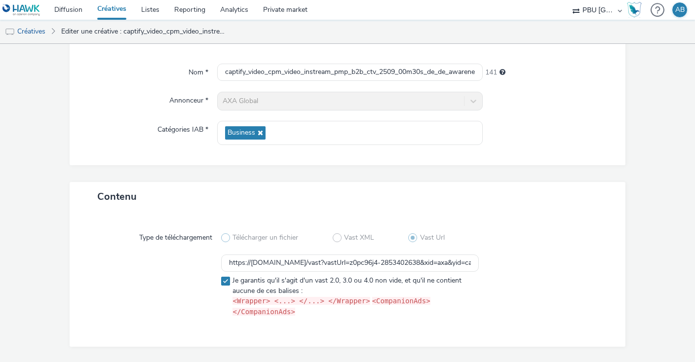
scroll to position [80, 0]
click at [321, 263] on input "https://[DOMAIN_NAME]/vast?vastUrl=z0pc96j4-2853402638&xid=axa&yid=captify&zid=…" at bounding box center [350, 262] width 258 height 17
paste input "-ch&yid=captify&zid=axa-ww-xl-vol-0925&mac=hawk&vpaid=no&src=ctv"
type input "https://[DOMAIN_NAME]/vast?vastUrl=z0pc96j4-2853402638&xid=axa-ch&yid=captify&z…"
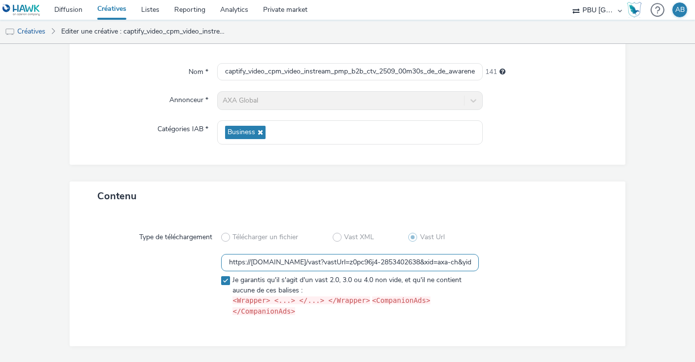
scroll to position [0, 1735]
click at [561, 253] on div "Type de téléchargement Télécharger un fichier Vast XML Vast Url https://[DOMAIN…" at bounding box center [347, 279] width 536 height 116
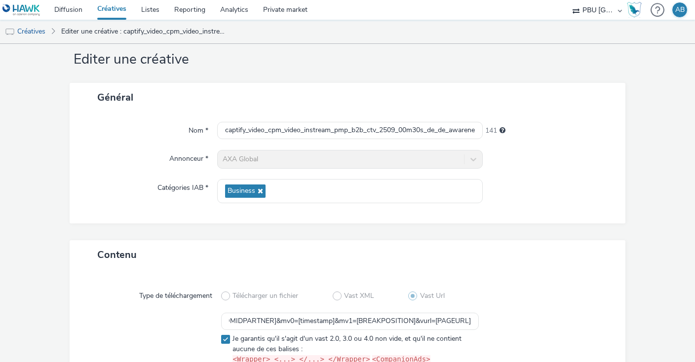
scroll to position [95, 0]
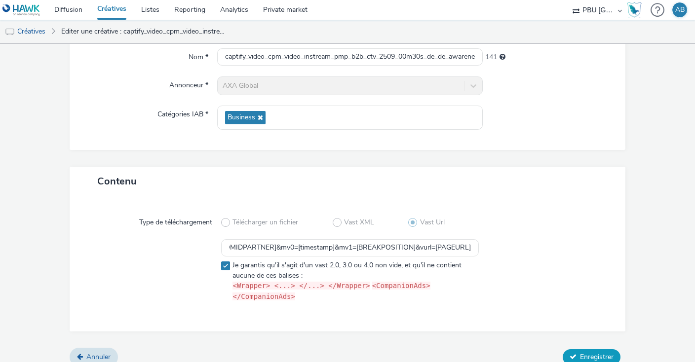
click at [586, 352] on span "Enregistrer" at bounding box center [597, 356] width 34 height 9
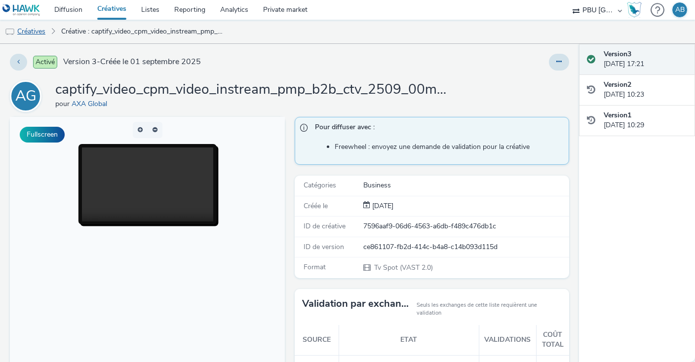
click at [32, 30] on link "Créatives" at bounding box center [25, 32] width 50 height 24
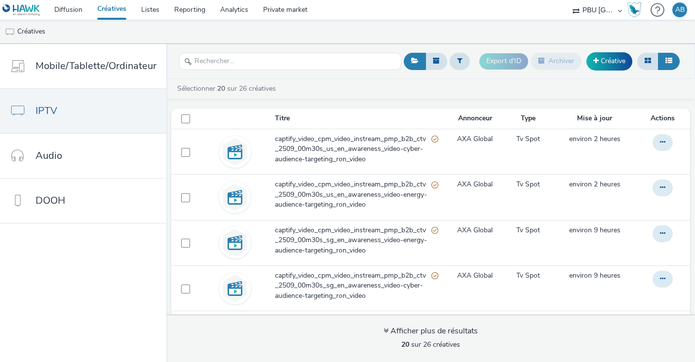
click at [228, 51] on div at bounding box center [290, 61] width 222 height 24
click at [235, 59] on input "text" at bounding box center [290, 61] width 222 height 17
paste input "captify_video_cpm_video_instream_pmp_b2b_ctv_2509_00m30s_ca_en_awareness_video-…"
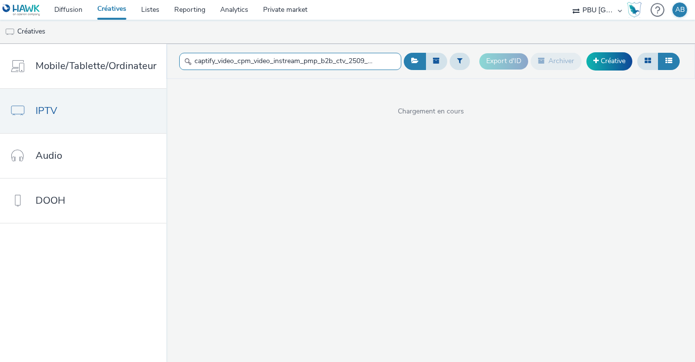
scroll to position [0, 212]
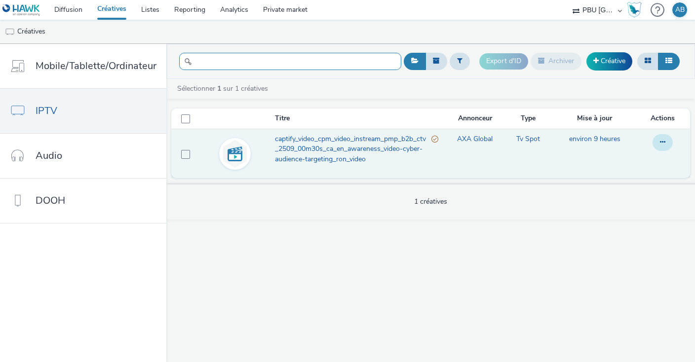
type input "captify_video_cpm_video_instream_pmp_b2b_ctv_2509_00m30s_ca_en_awareness_video-…"
click at [671, 140] on button at bounding box center [662, 142] width 20 height 17
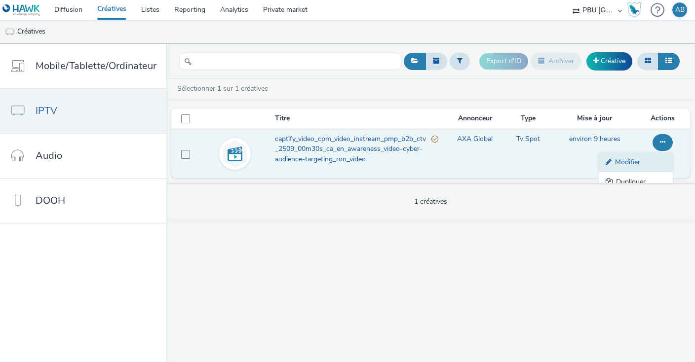
click at [641, 160] on link "Modifier" at bounding box center [636, 162] width 74 height 20
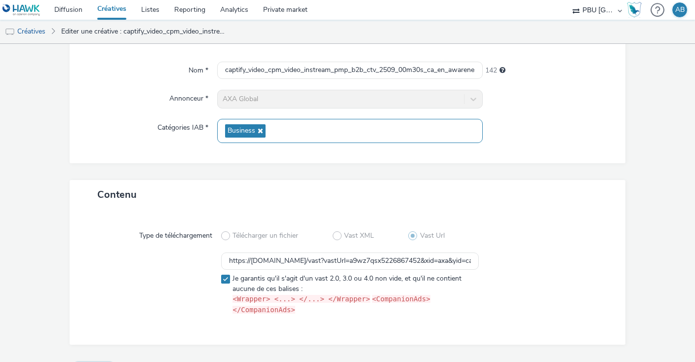
scroll to position [81, 0]
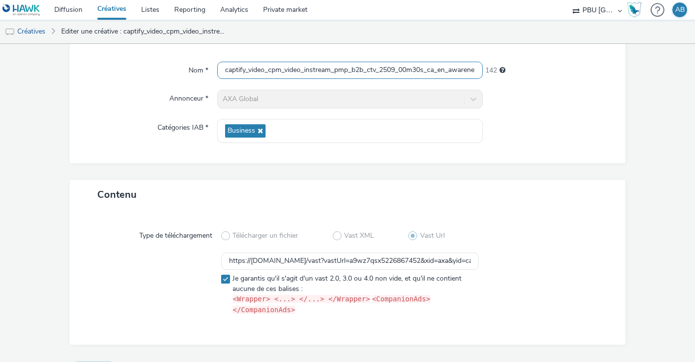
click at [272, 65] on input "captify_video_cpm_video_instream_pmp_b2b_ctv_2509_00m30s_ca_en_awareness_video-…" at bounding box center [349, 70] width 265 height 17
paste input "https://[DOMAIN_NAME]/vast?vastUrl=a9wz7qsx5226867452&xid=axa-ch&yid=captify&zi…"
type input "https://[DOMAIN_NAME]/vast?vastUrl=a9wz7qsx5226867452&xid=axa-ch&yid=captify&zi…"
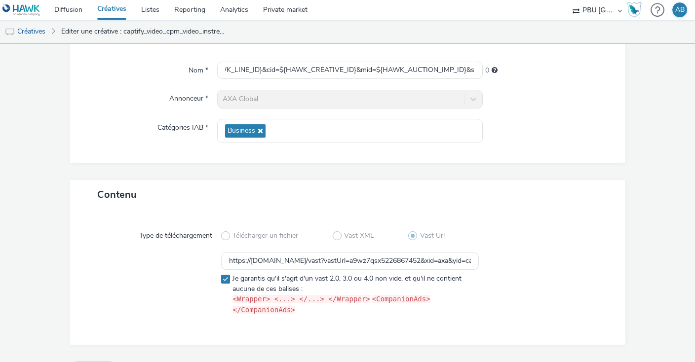
click at [602, 156] on div "Nom * https://[DOMAIN_NAME]/vast?vastUrl=a9wz7qsx5226867452&xid=axa-ch&yid=capt…" at bounding box center [348, 108] width 556 height 112
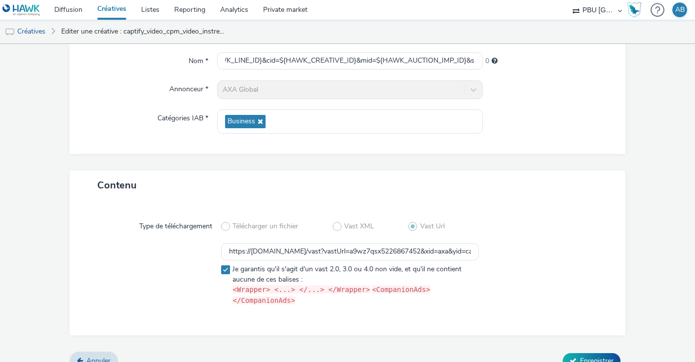
scroll to position [91, 0]
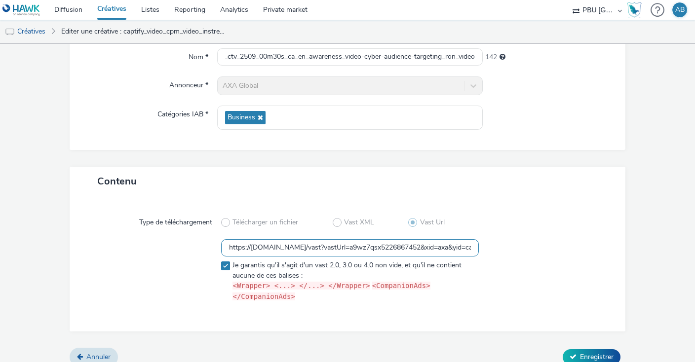
click at [301, 247] on input "https://[DOMAIN_NAME]/vast?vastUrl=a9wz7qsx5226867452&xid=axa&yid=captify&zid=a…" at bounding box center [350, 247] width 258 height 17
paste input "-ch&yid=captify&zid=axa-ww-xl-vol-0925&mac=hawk&vpaid=no&src=ctv"
type input "https://vast.xpln.tech/vast?vastUrl=a9wz7qsx5226867452&xid=axa-ch&yid=captify&z…"
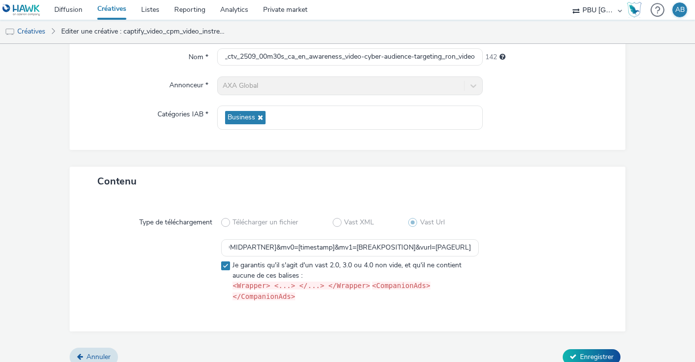
click at [581, 249] on div at bounding box center [543, 272] width 129 height 67
click at [605, 352] on span "Enregistrer" at bounding box center [597, 356] width 34 height 9
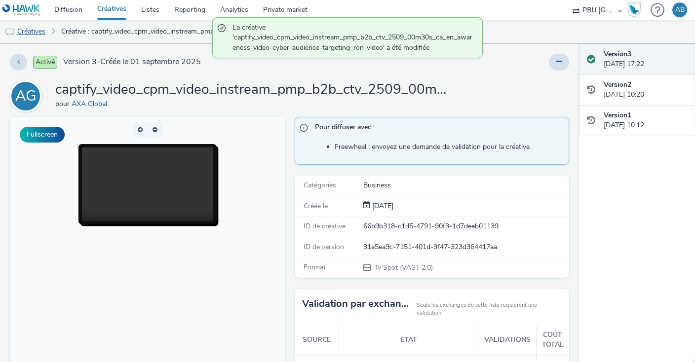
click at [39, 32] on link "Créatives" at bounding box center [25, 32] width 50 height 24
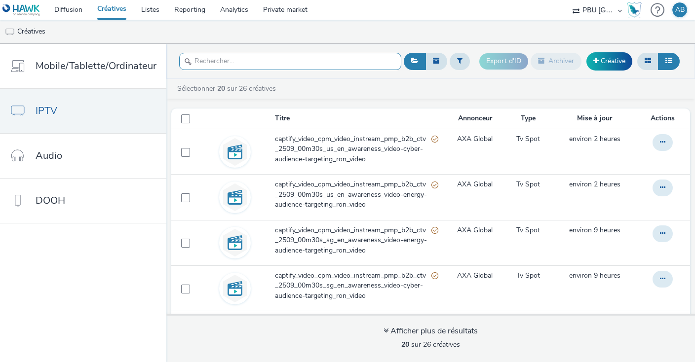
click at [228, 59] on input "text" at bounding box center [290, 61] width 222 height 17
paste input "captify_video_cpm_video_instream_pmp_b2b_ctv_2509_00m30s_ca_en_awareness_video-…"
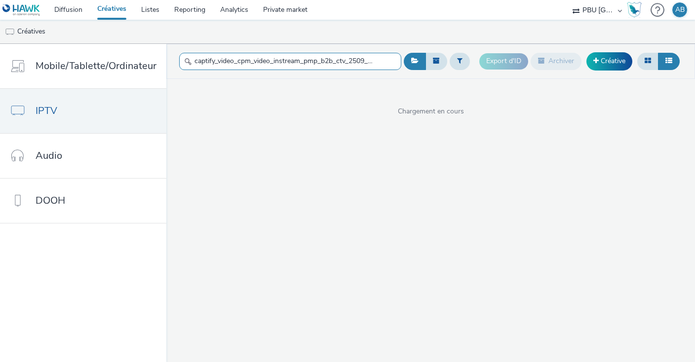
scroll to position [0, 216]
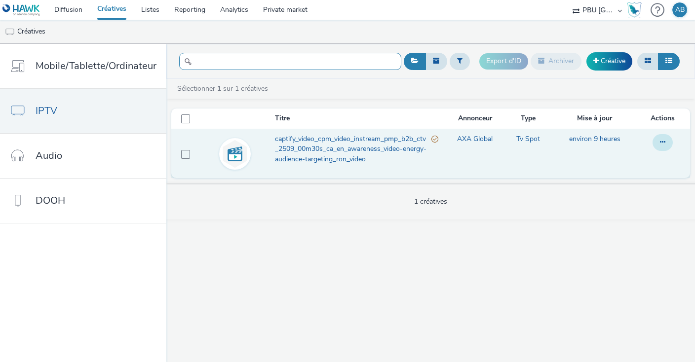
type input "captify_video_cpm_video_instream_pmp_b2b_ctv_2509_00m30s_ca_en_awareness_video-…"
click at [665, 140] on icon at bounding box center [662, 142] width 5 height 7
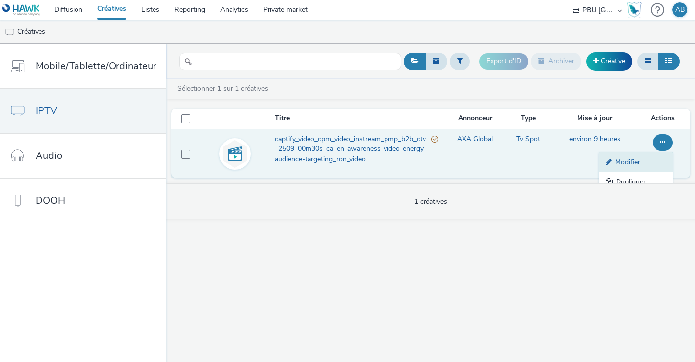
click at [637, 163] on link "Modifier" at bounding box center [636, 162] width 74 height 20
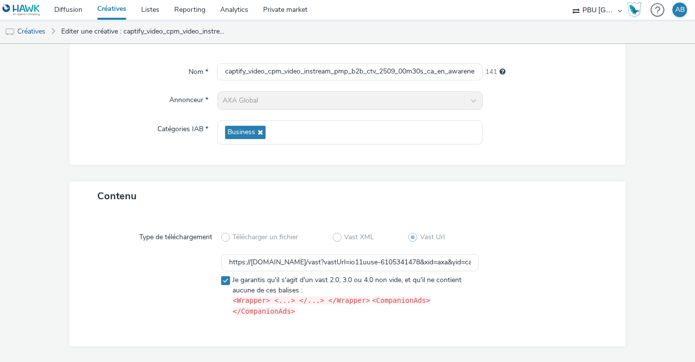
scroll to position [80, 0]
click at [279, 265] on input "https://vast.xpln.tech/vast?vastUrl=io11uuse-6105341478&xid=axa&yid=captify&zid…" at bounding box center [350, 262] width 258 height 17
paste input "-ch&yid=captify&zid=axa-ww-xl-vol-0925&mac=hawk&vpaid=no&src=ctv"
type input "https://vast.xpln.tech/vast?vastUrl=io11uuse-6105341478&xid=axa-ch&yid=captify&…"
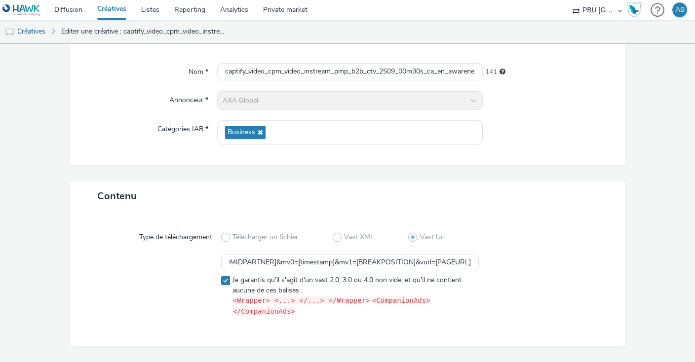
click at [580, 249] on div "Type de téléchargement Télécharger un fichier Vast XML Vast Url https://vast.xp…" at bounding box center [347, 279] width 536 height 116
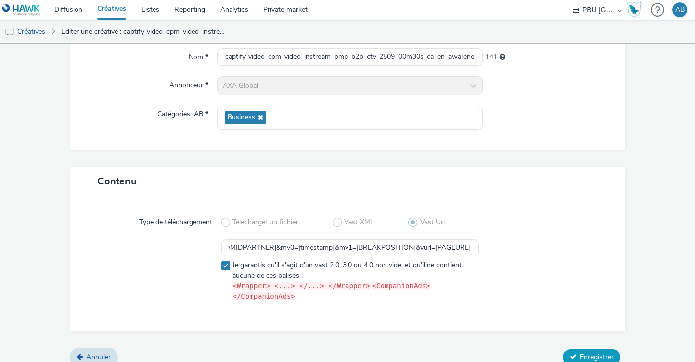
click at [605, 352] on span "Enregistrer" at bounding box center [597, 356] width 34 height 9
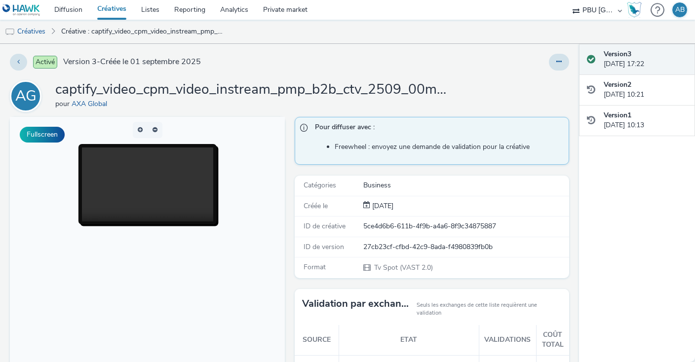
click at [109, 10] on link "Créatives" at bounding box center [112, 10] width 44 height 20
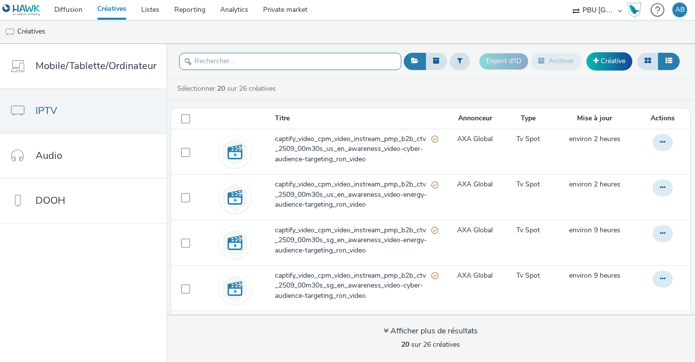
click at [235, 64] on input "text" at bounding box center [290, 61] width 222 height 17
paste input "captify_video_cpm_video_instream_pmp_b2b_ctv_2509_00m30s_sg_en_awareness_video-…"
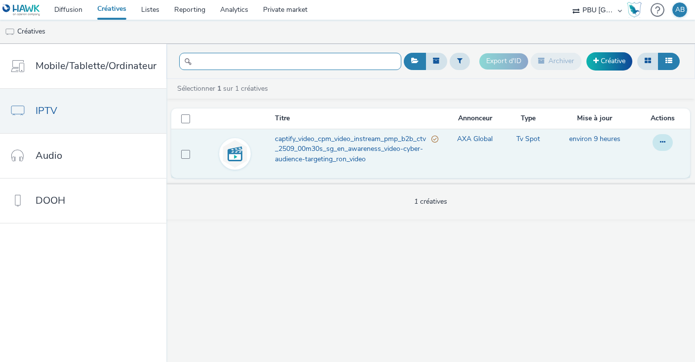
type input "captify_video_cpm_video_instream_pmp_b2b_ctv_2509_00m30s_sg_en_awareness_video-…"
click at [660, 141] on button at bounding box center [662, 142] width 20 height 17
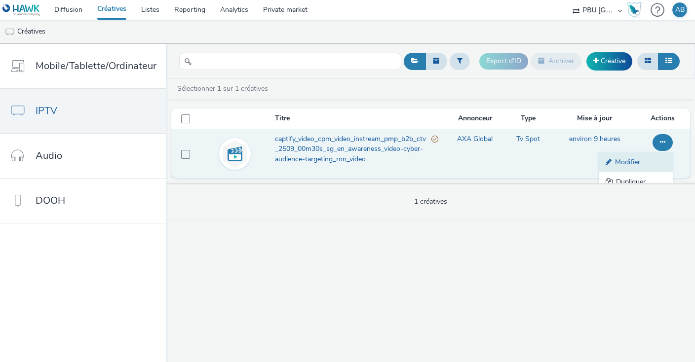
click at [632, 163] on link "Modifier" at bounding box center [636, 162] width 74 height 20
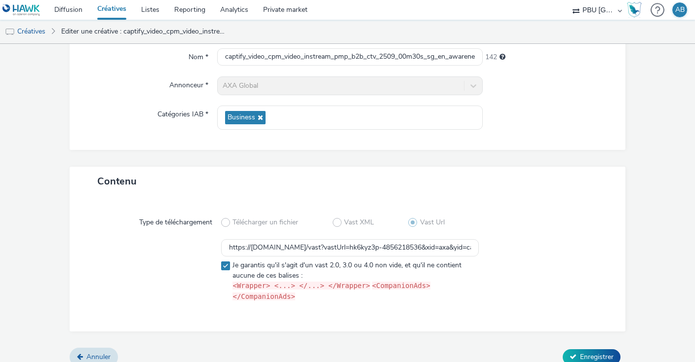
scroll to position [95, 0]
click at [309, 248] on input "https://vast.xpln.tech/vast?vastUrl=hk6kyz3p-4856218536&xid=axa&yid=captify&zid…" at bounding box center [350, 247] width 258 height 17
paste input "-ch&yid=captify&zid=axa-ww-xl-vol-0925&mac=hawk&vpaid=no&src=ctv"
type input "https://vast.xpln.tech/vast?vastUrl=hk6kyz3p-4856218536&xid=axa-ch&yid=captify&…"
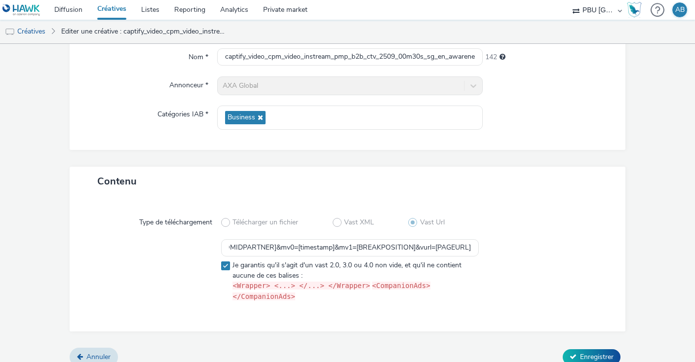
click at [560, 269] on div at bounding box center [543, 272] width 129 height 67
click at [592, 352] on span "Enregistrer" at bounding box center [597, 356] width 34 height 9
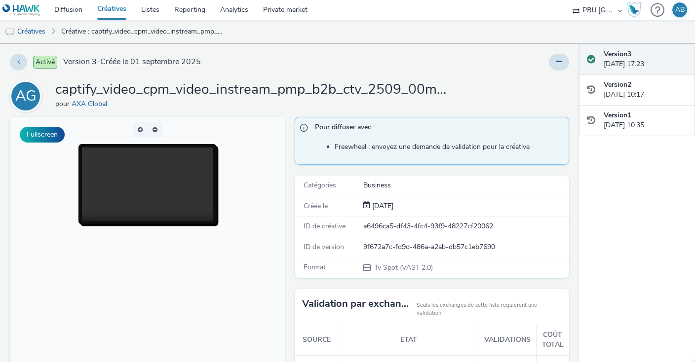
click at [100, 4] on link "Créatives" at bounding box center [112, 10] width 44 height 20
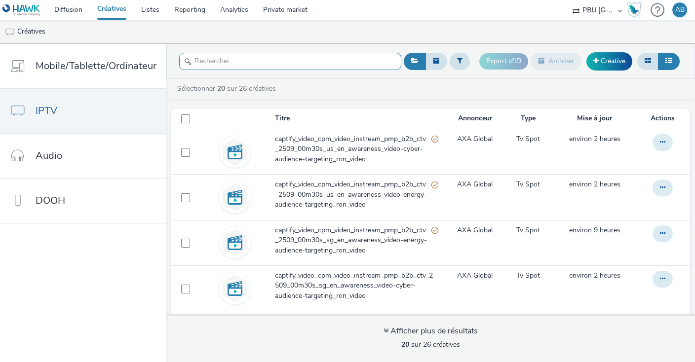
click at [260, 65] on input "text" at bounding box center [290, 61] width 222 height 17
paste input "captify_video_cpm_video_instream_pmp_b2b_ctv_2509_00m30s_sg_en_awareness_video-…"
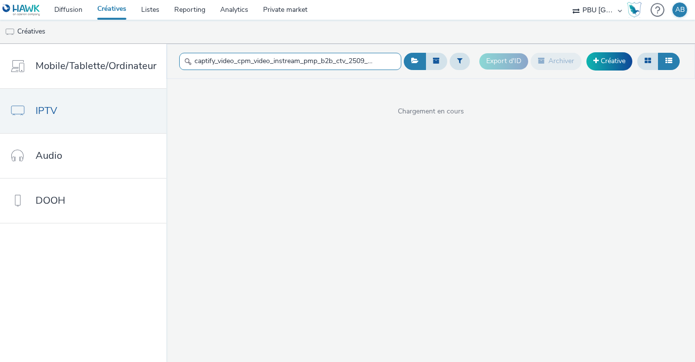
scroll to position [0, 217]
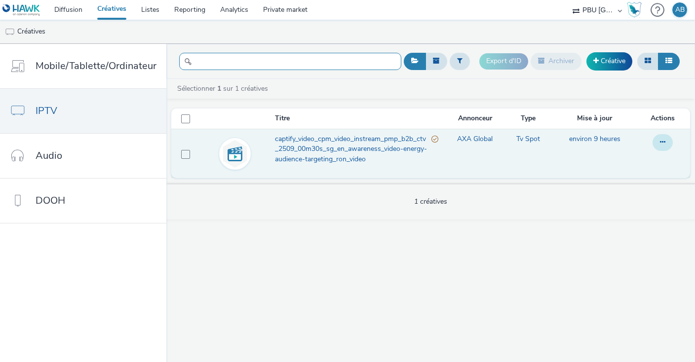
type input "captify_video_cpm_video_instream_pmp_b2b_ctv_2509_00m30s_sg_en_awareness_video-…"
click at [659, 148] on button at bounding box center [662, 142] width 20 height 17
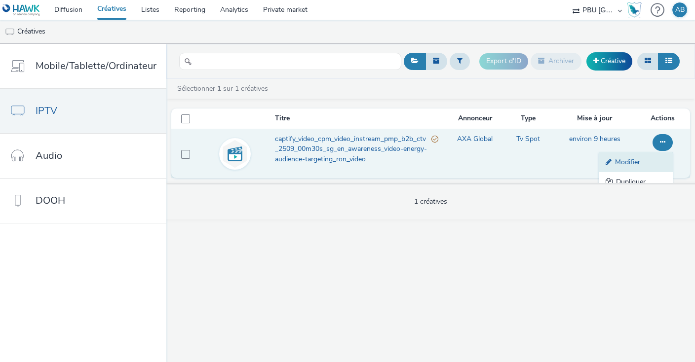
click at [630, 163] on link "Modifier" at bounding box center [636, 162] width 74 height 20
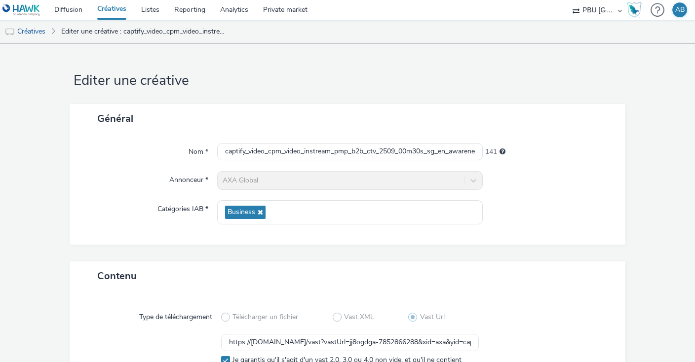
scroll to position [95, 0]
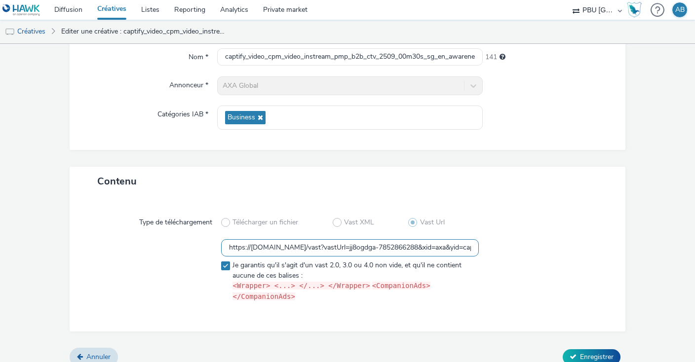
click at [297, 245] on input "https://vast.xpln.tech/vast?vastUrl=jj8ogdga-7852866288&xid=axa&yid=captify&zid…" at bounding box center [350, 247] width 258 height 17
paste input "-ch&yid=captify&zid=axa-ww-xl-vol-0925&mac=hawk&vpaid=no&src=ctv"
type input "https://vast.xpln.tech/vast?vastUrl=jj8ogdga-7852866288&xid=axa-ch&yid=captify&…"
click at [557, 279] on div at bounding box center [543, 272] width 129 height 67
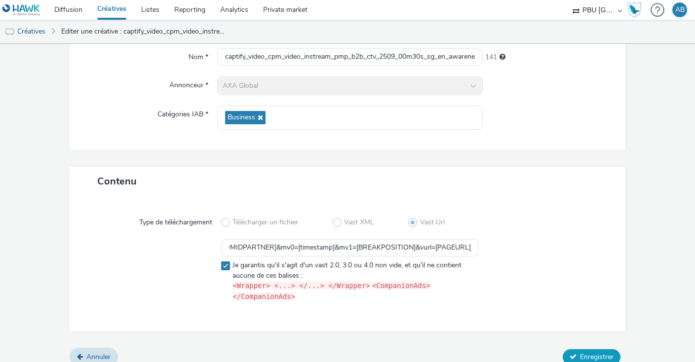
click at [592, 351] on button "Enregistrer" at bounding box center [592, 357] width 58 height 16
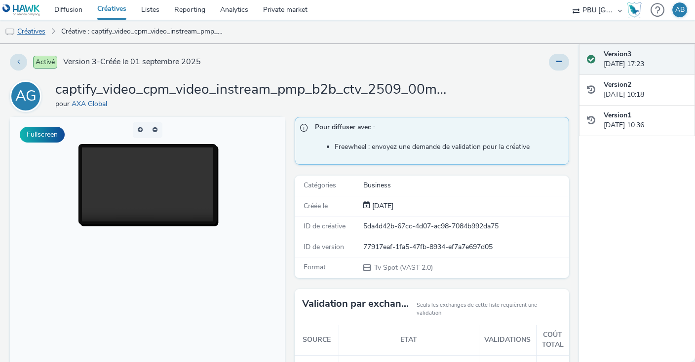
click at [20, 35] on link "Créatives" at bounding box center [25, 32] width 50 height 24
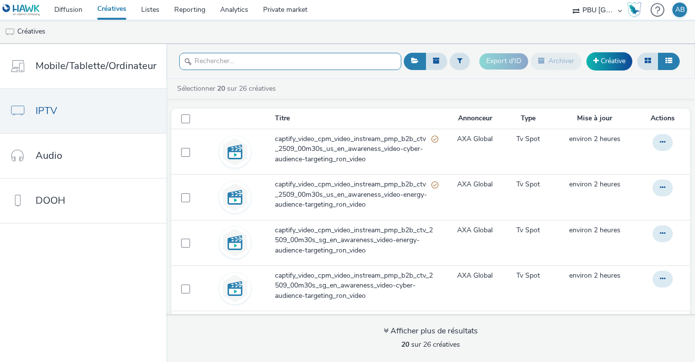
click at [261, 61] on input "text" at bounding box center [290, 61] width 222 height 17
click at [256, 60] on input "text" at bounding box center [290, 61] width 222 height 17
type input "c"
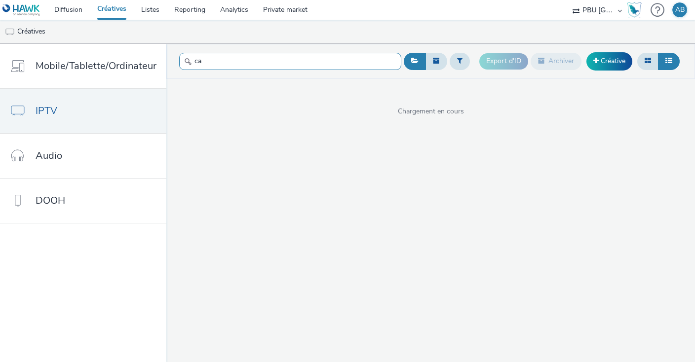
type input "c"
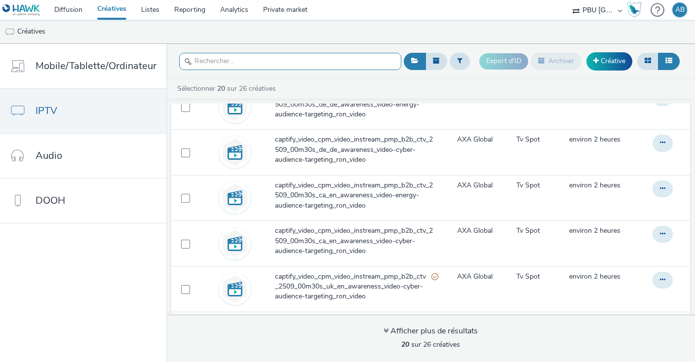
scroll to position [294, 0]
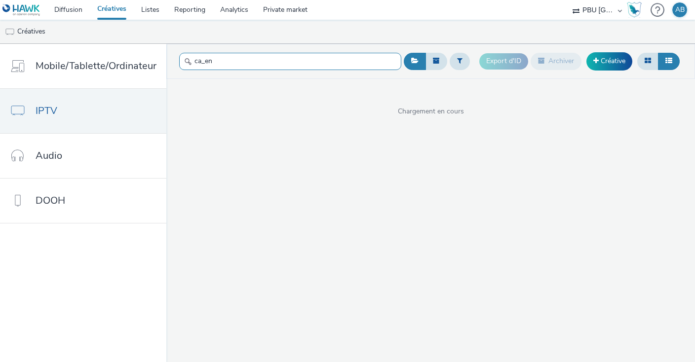
type input "ca_en_"
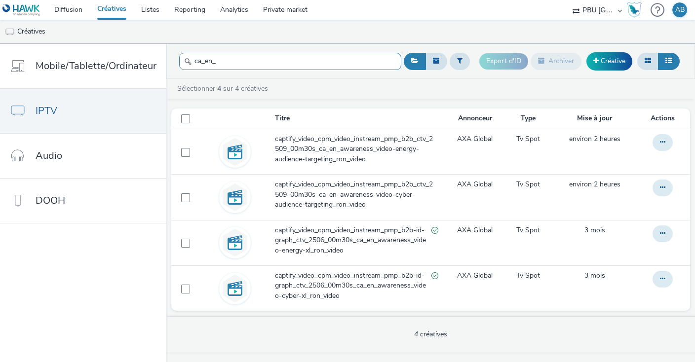
drag, startPoint x: 219, startPoint y: 63, endPoint x: 151, endPoint y: 62, distance: 67.6
click at [179, 62] on input "ca_en_" at bounding box center [290, 61] width 222 height 17
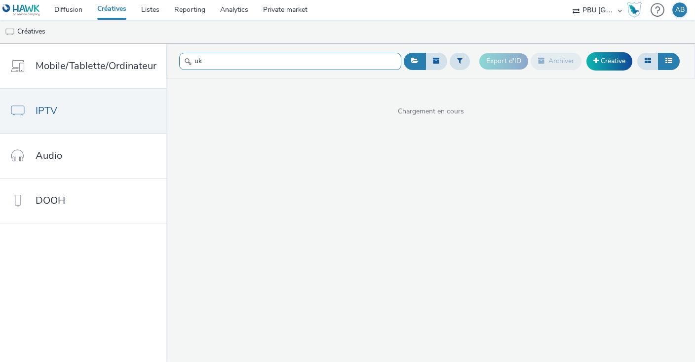
type input "u"
type input "f"
type input "e"
type input "d"
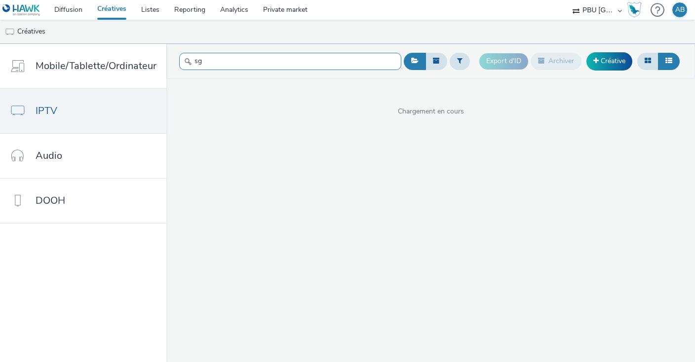
type input "s"
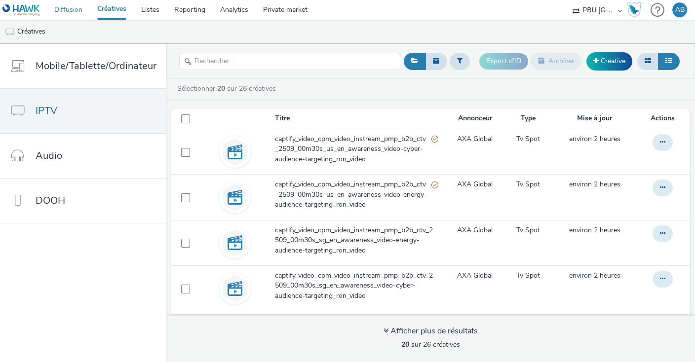
click at [73, 11] on link "Diffusion" at bounding box center [68, 10] width 43 height 20
